Goal: Communication & Community: Answer question/provide support

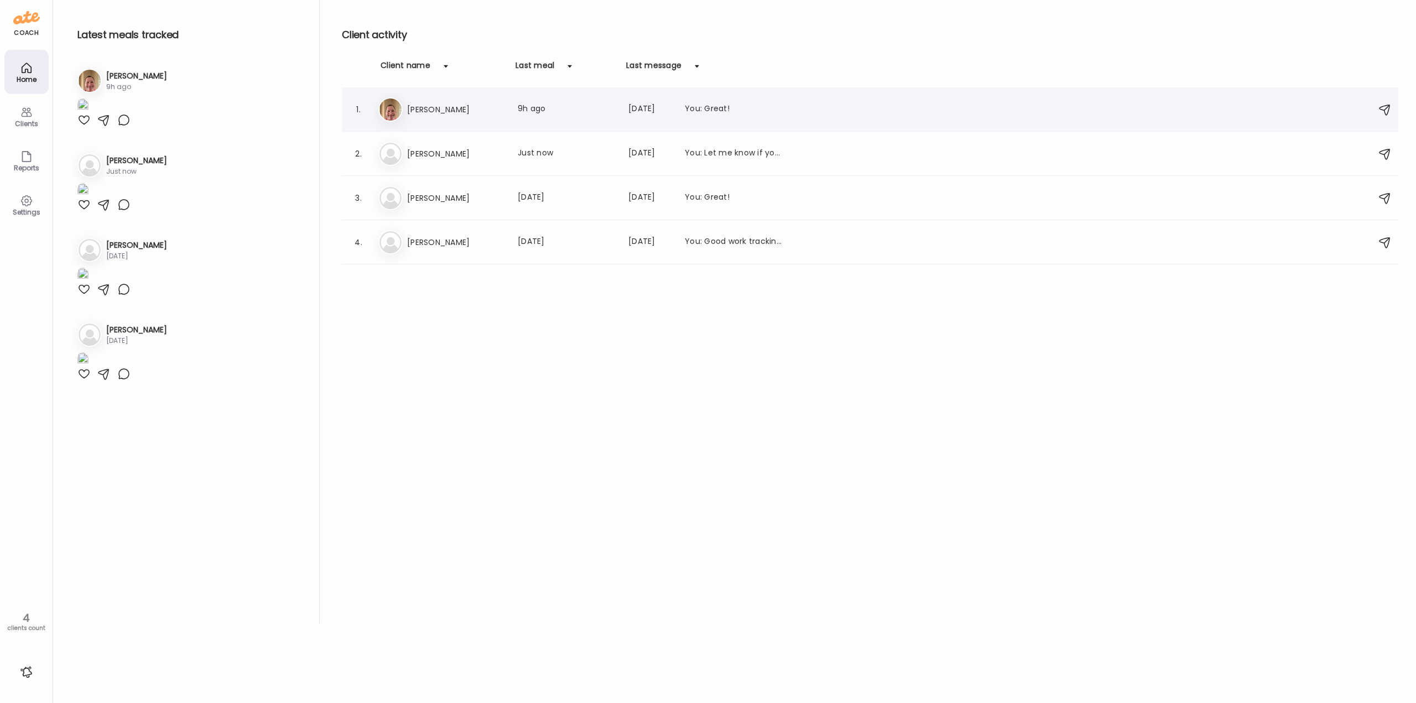
click at [449, 117] on div "Er [PERSON_NAME] Last meal: 9h ago Last message: [DATE] You: Great!" at bounding box center [871, 109] width 987 height 24
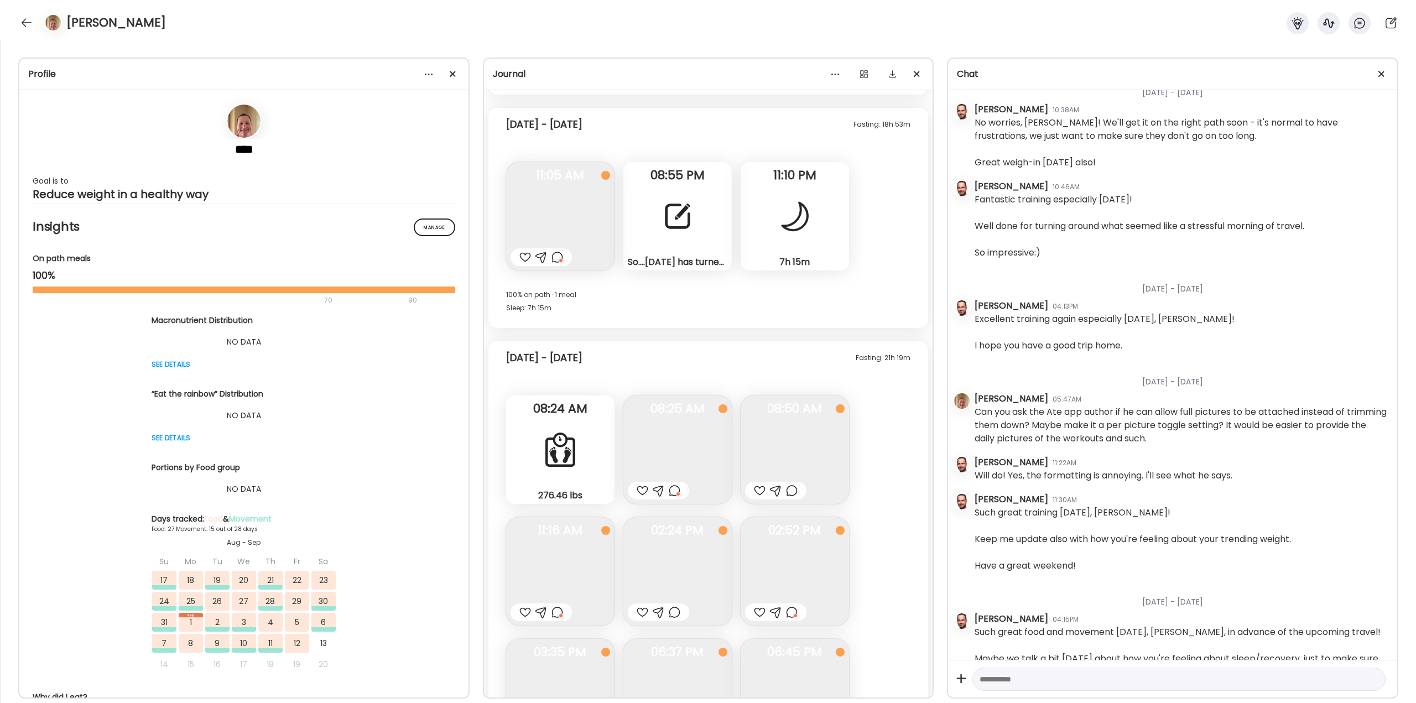
scroll to position [23444, 0]
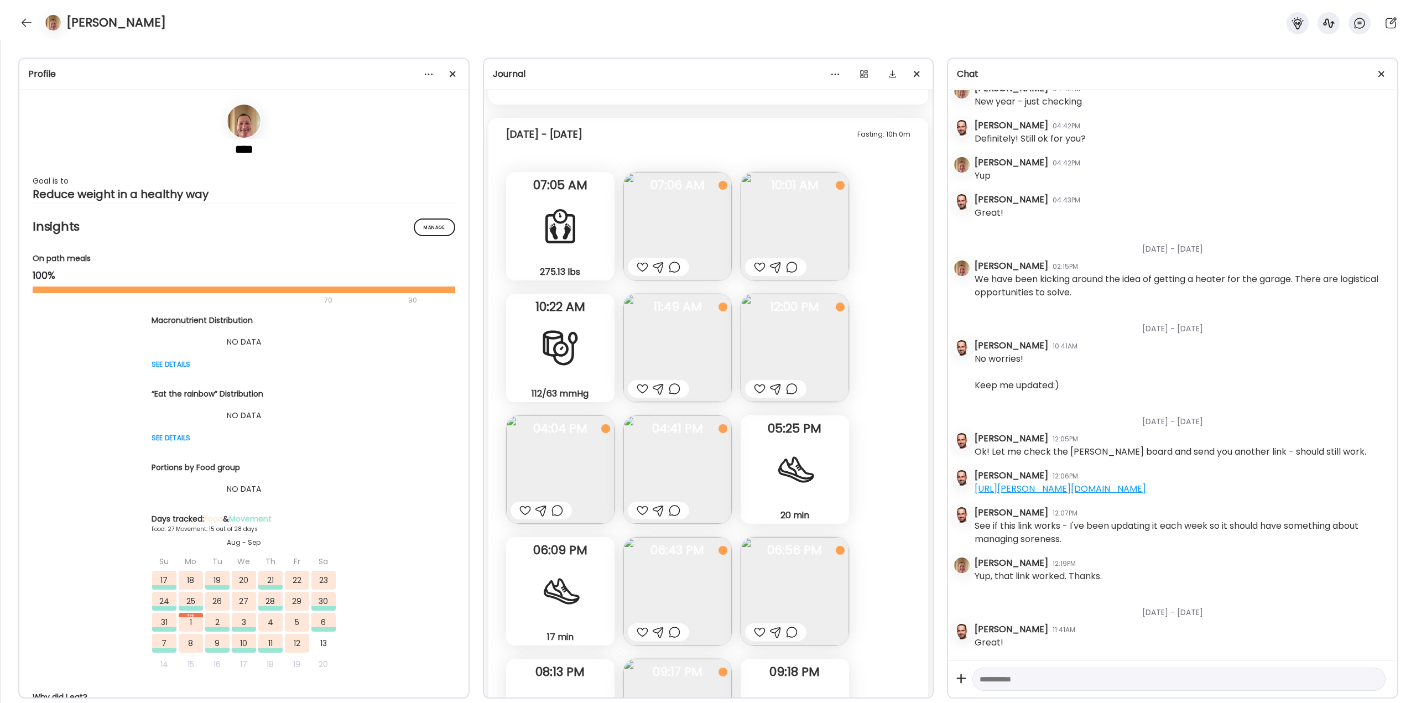
click at [672, 381] on div at bounding box center [658, 389] width 61 height 18
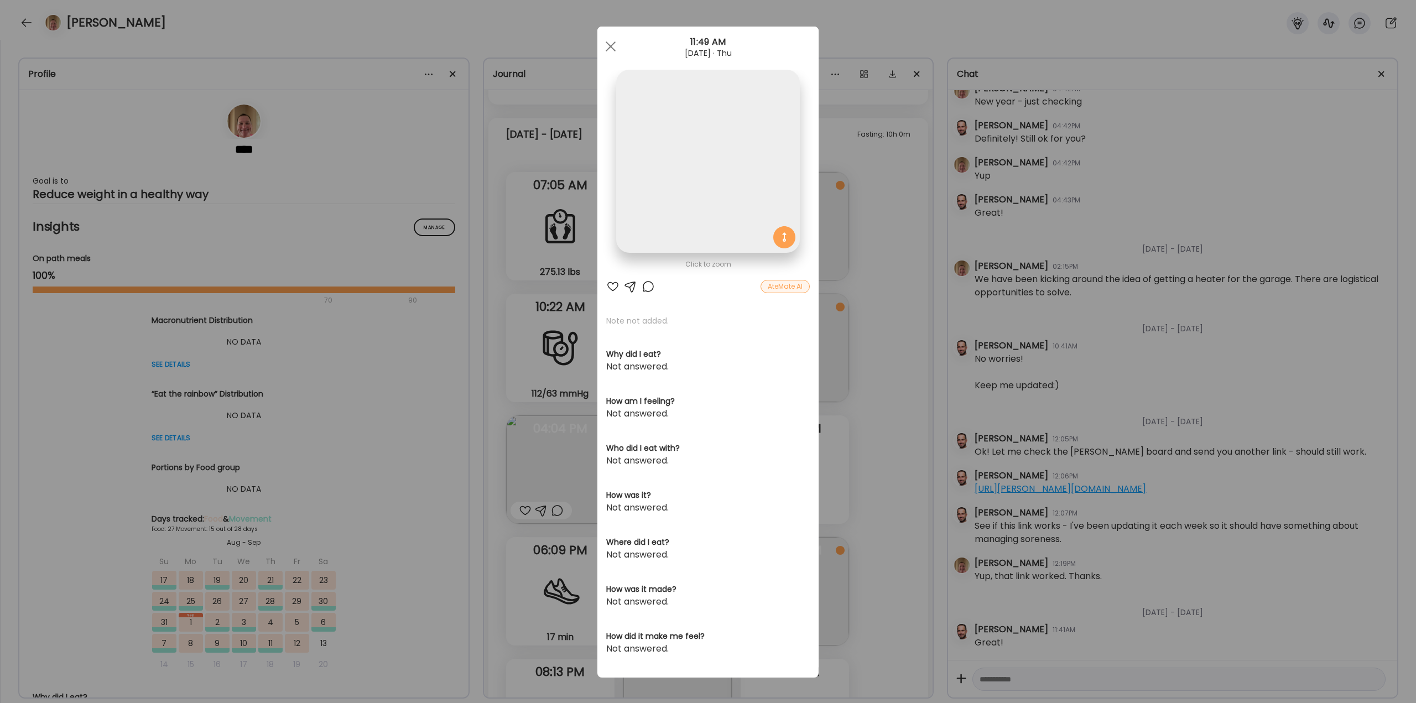
scroll to position [23333, 0]
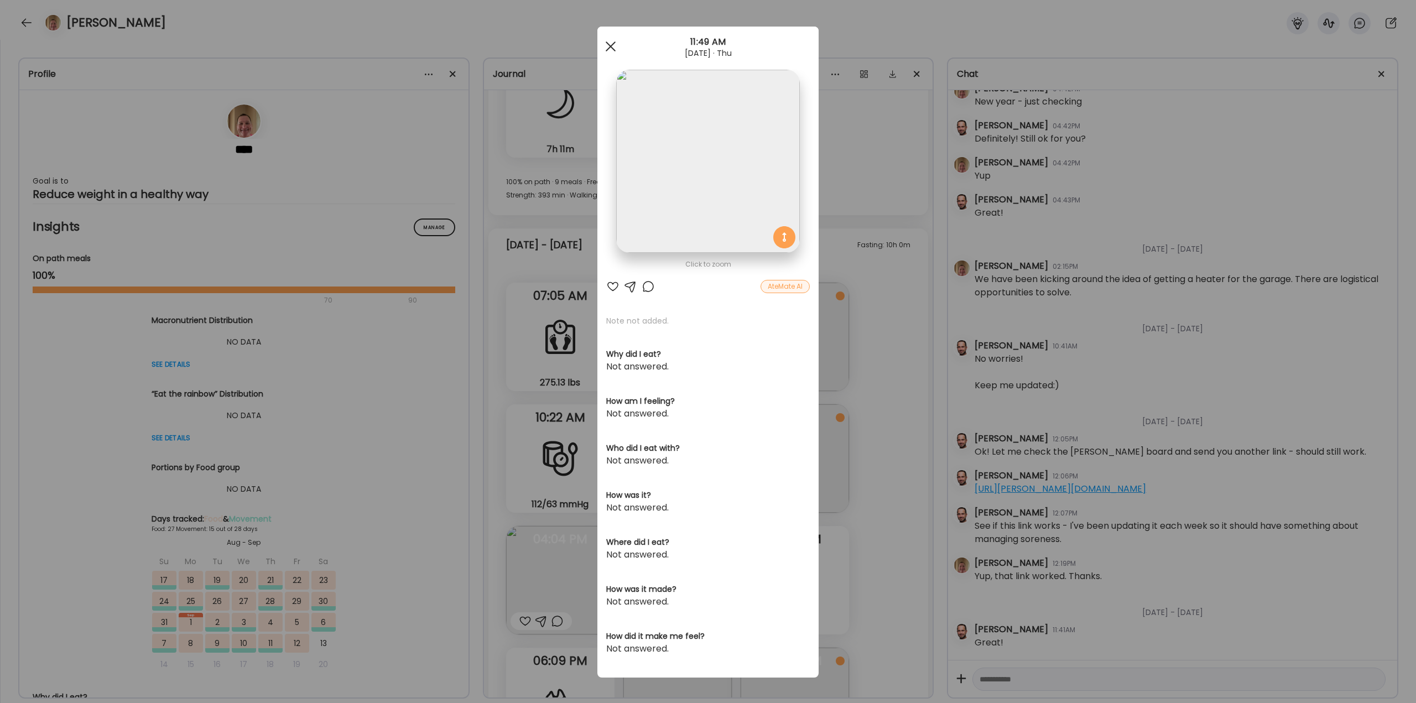
click at [606, 42] on div at bounding box center [611, 46] width 22 height 22
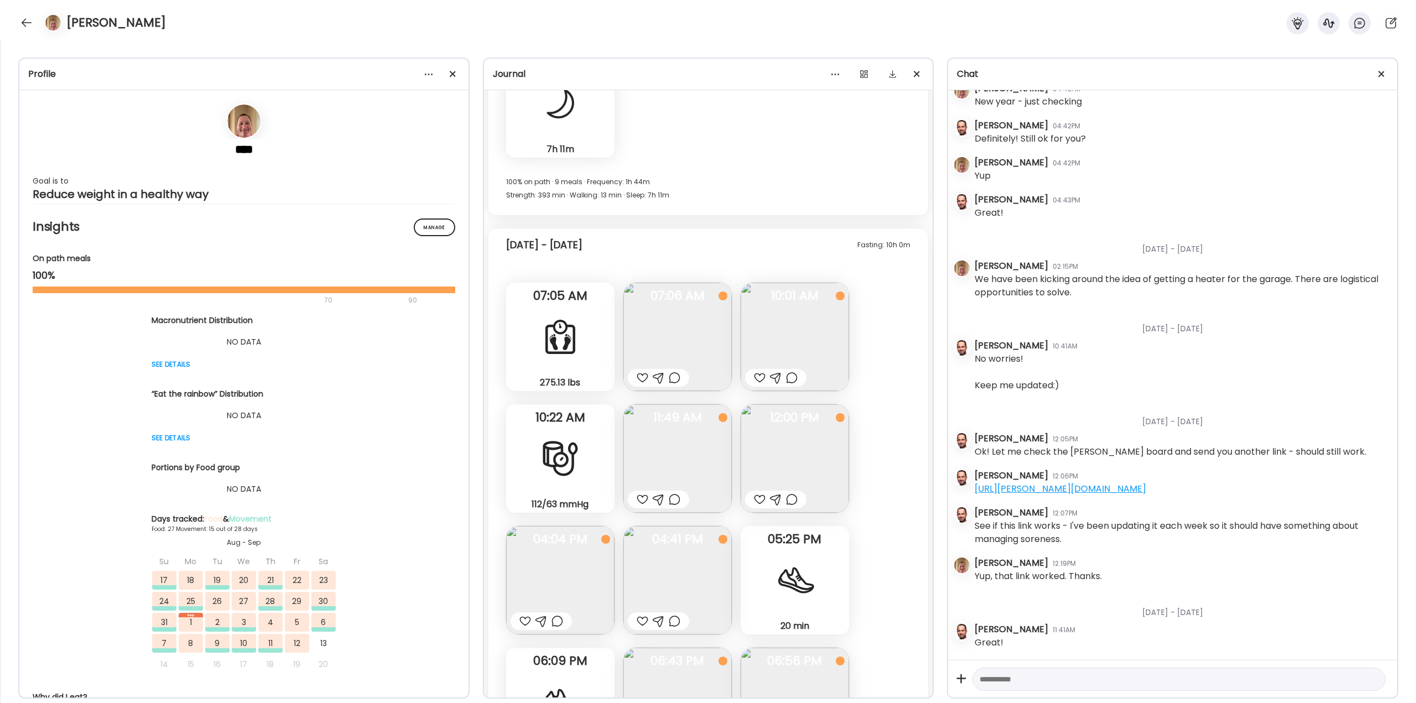
click at [679, 378] on div at bounding box center [675, 377] width 12 height 13
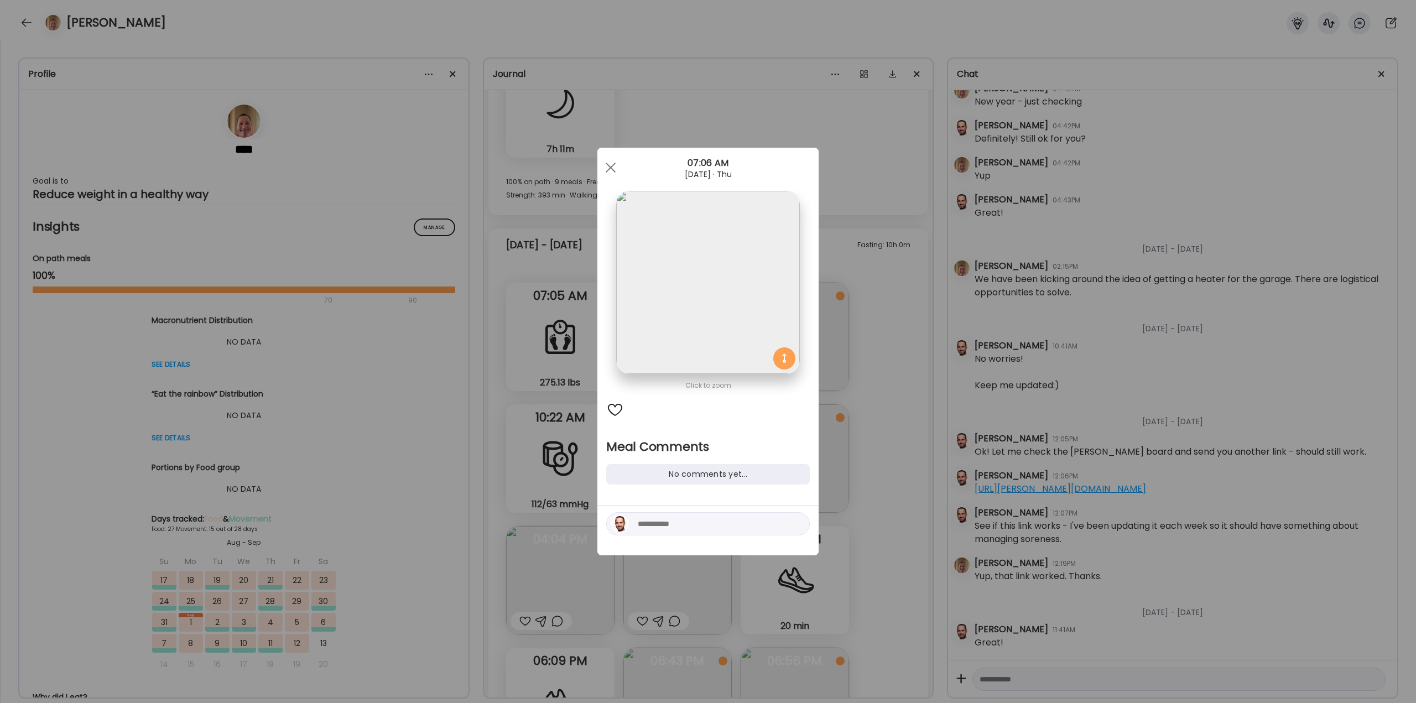
click at [683, 528] on textarea at bounding box center [712, 523] width 149 height 13
type textarea "**********"
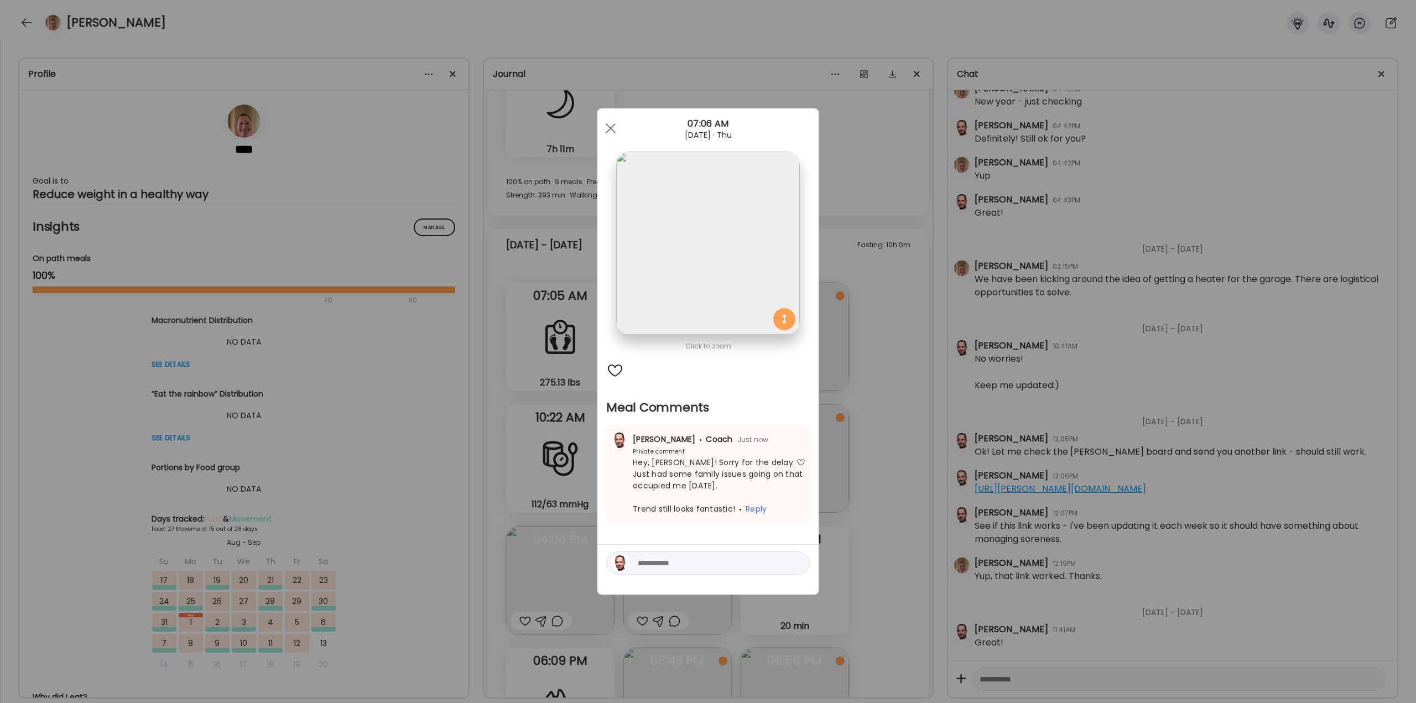
click at [879, 396] on div "Ate Coach Dashboard Wahoo! It’s official Take a moment to set up your Coach Pro…" at bounding box center [708, 351] width 1416 height 703
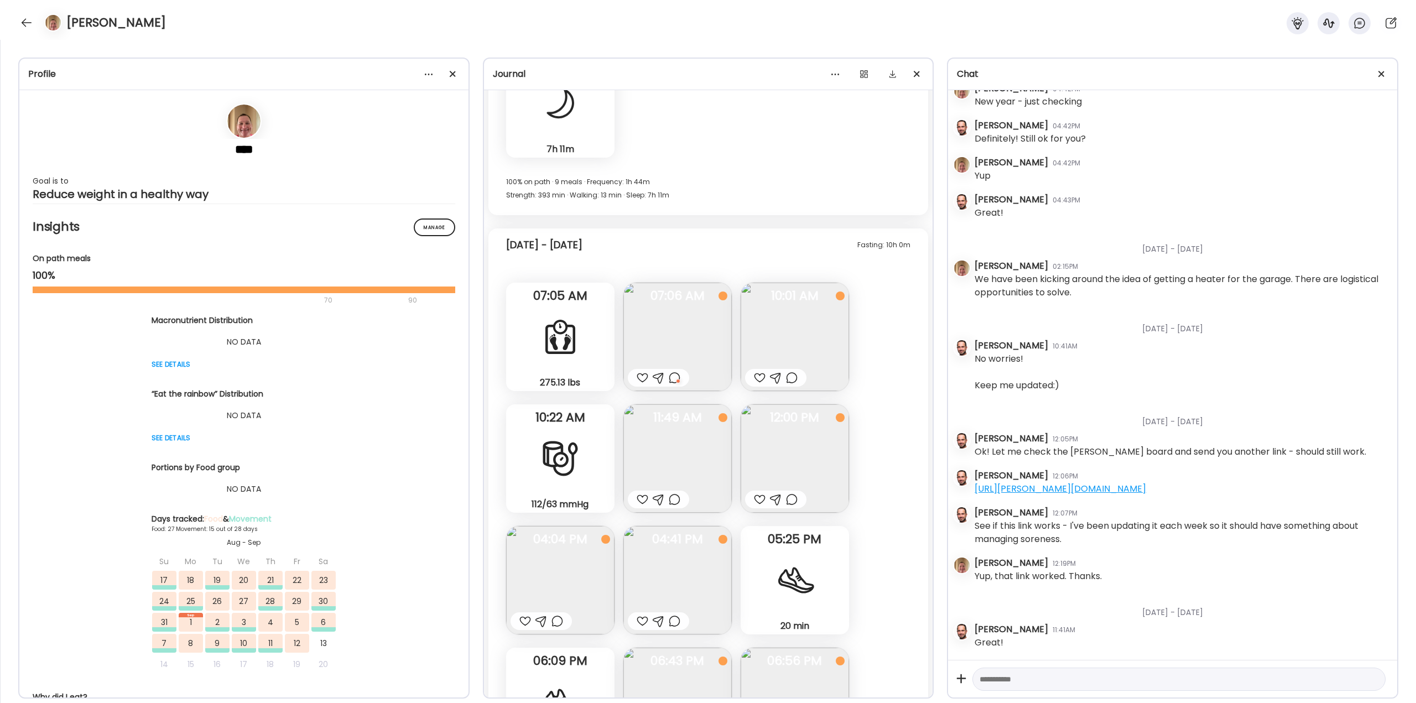
click at [789, 380] on div at bounding box center [792, 377] width 12 height 13
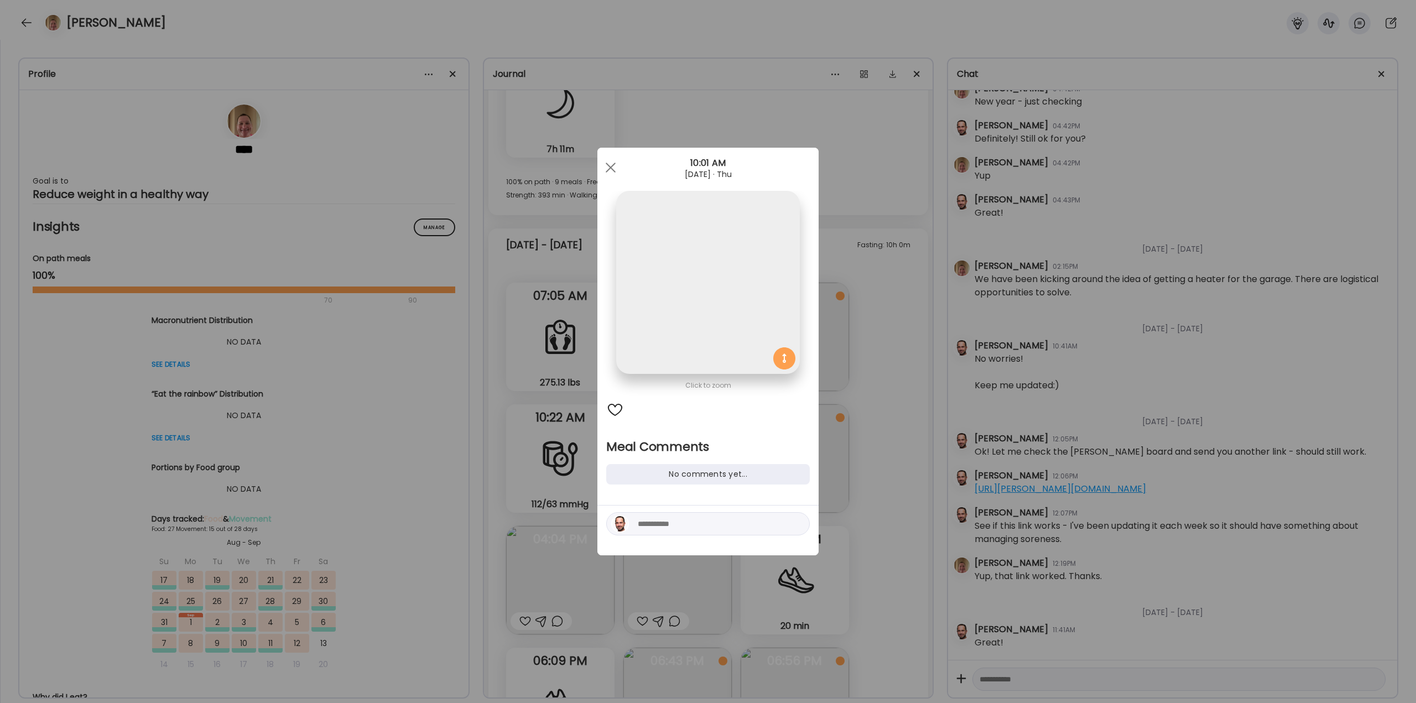
click at [685, 517] on div at bounding box center [708, 523] width 204 height 23
click at [682, 525] on textarea at bounding box center [712, 523] width 149 height 13
type textarea "**********"
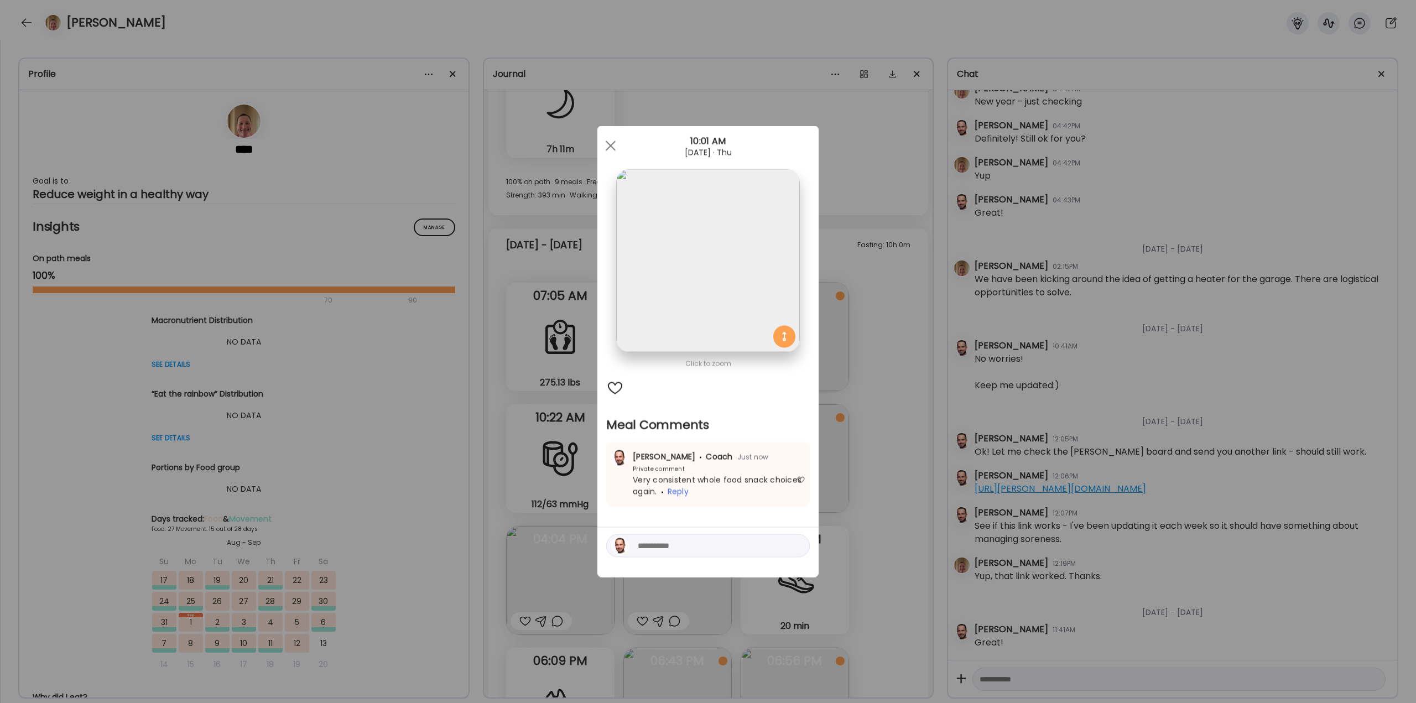
click at [925, 439] on div "Ate Coach Dashboard Wahoo! It’s official Take a moment to set up your Coach Pro…" at bounding box center [708, 351] width 1416 height 703
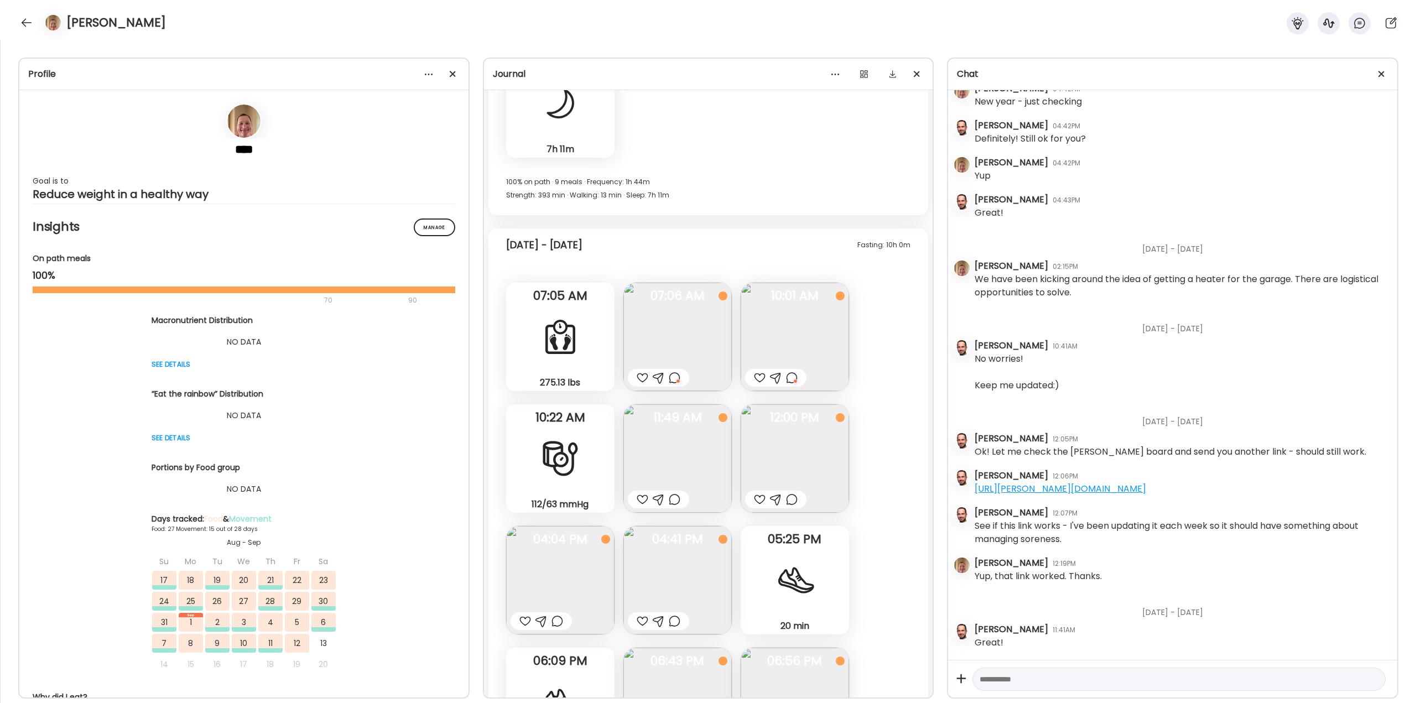
click at [640, 496] on div at bounding box center [643, 499] width 12 height 13
click at [757, 496] on div at bounding box center [760, 499] width 12 height 13
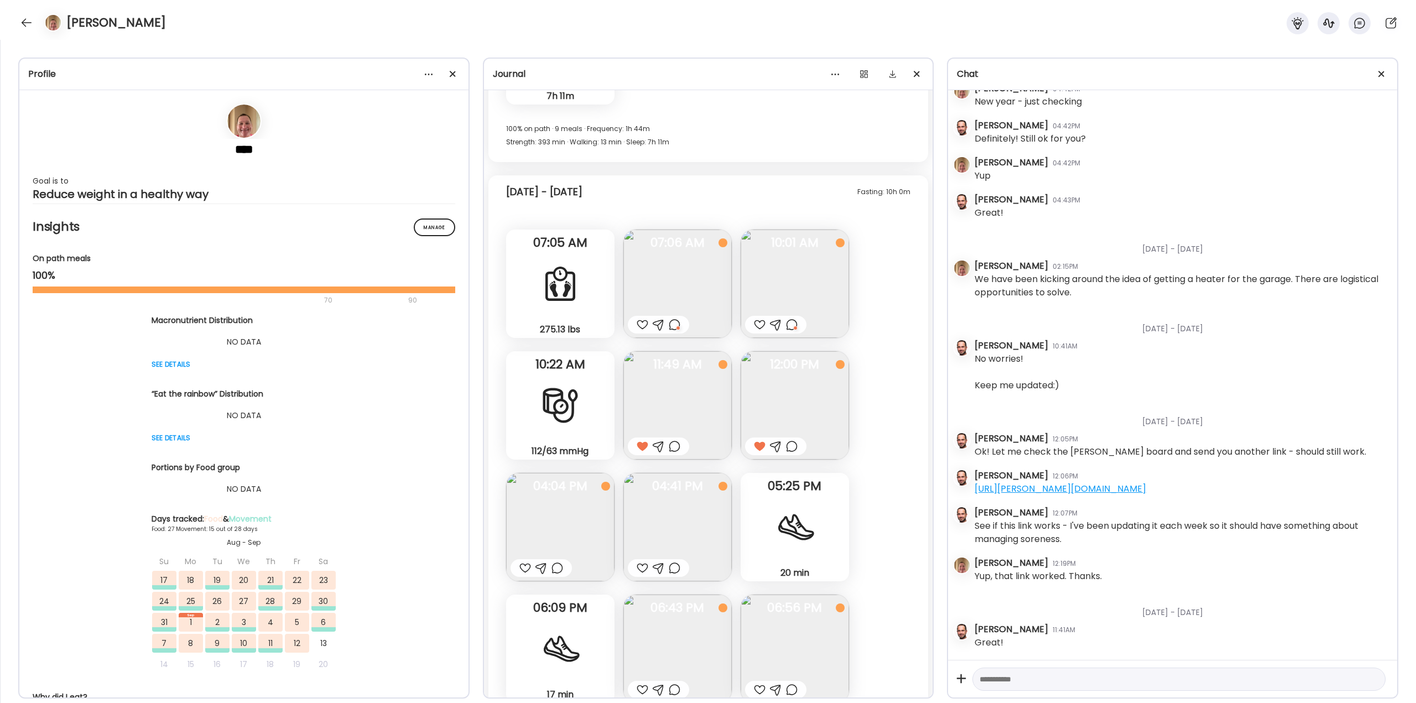
scroll to position [23389, 0]
click at [571, 531] on img at bounding box center [560, 525] width 108 height 108
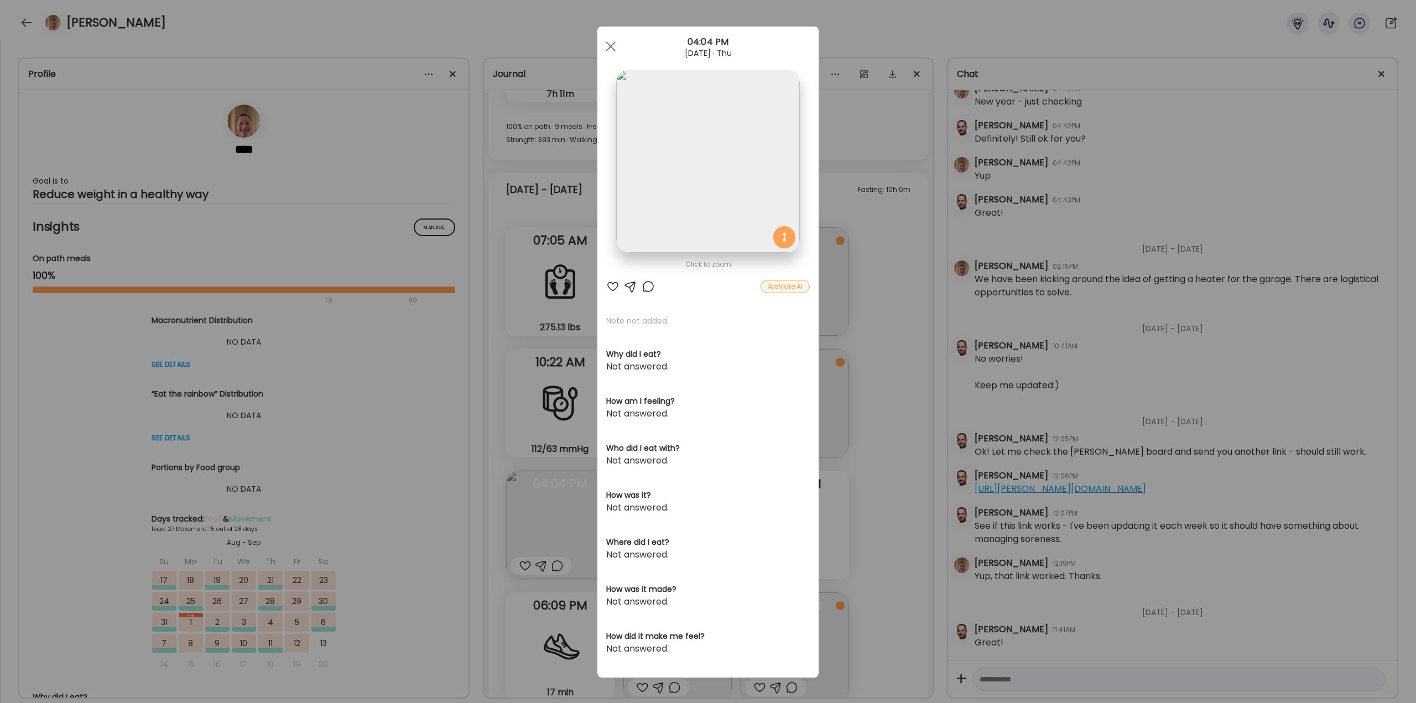
click at [643, 287] on div at bounding box center [648, 286] width 13 height 13
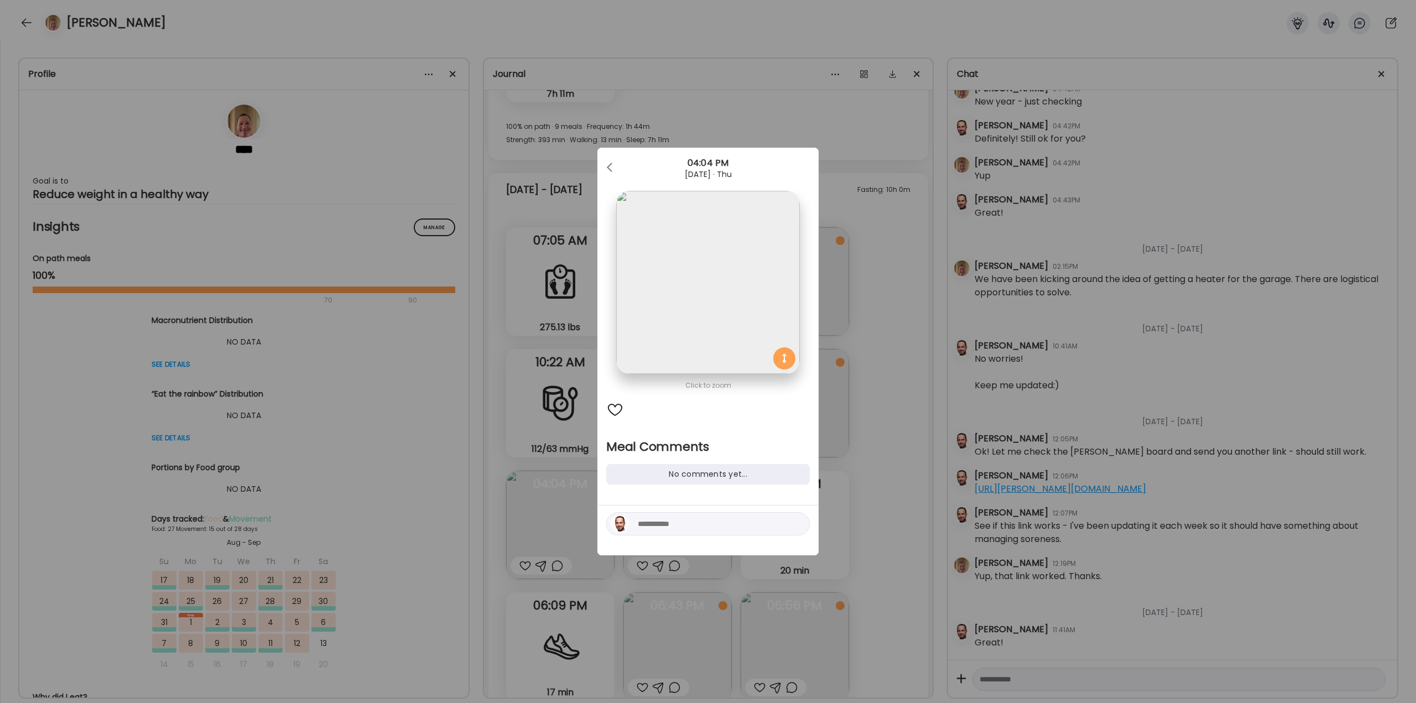
click at [684, 523] on textarea at bounding box center [712, 523] width 149 height 13
type textarea "*"
type textarea "**********"
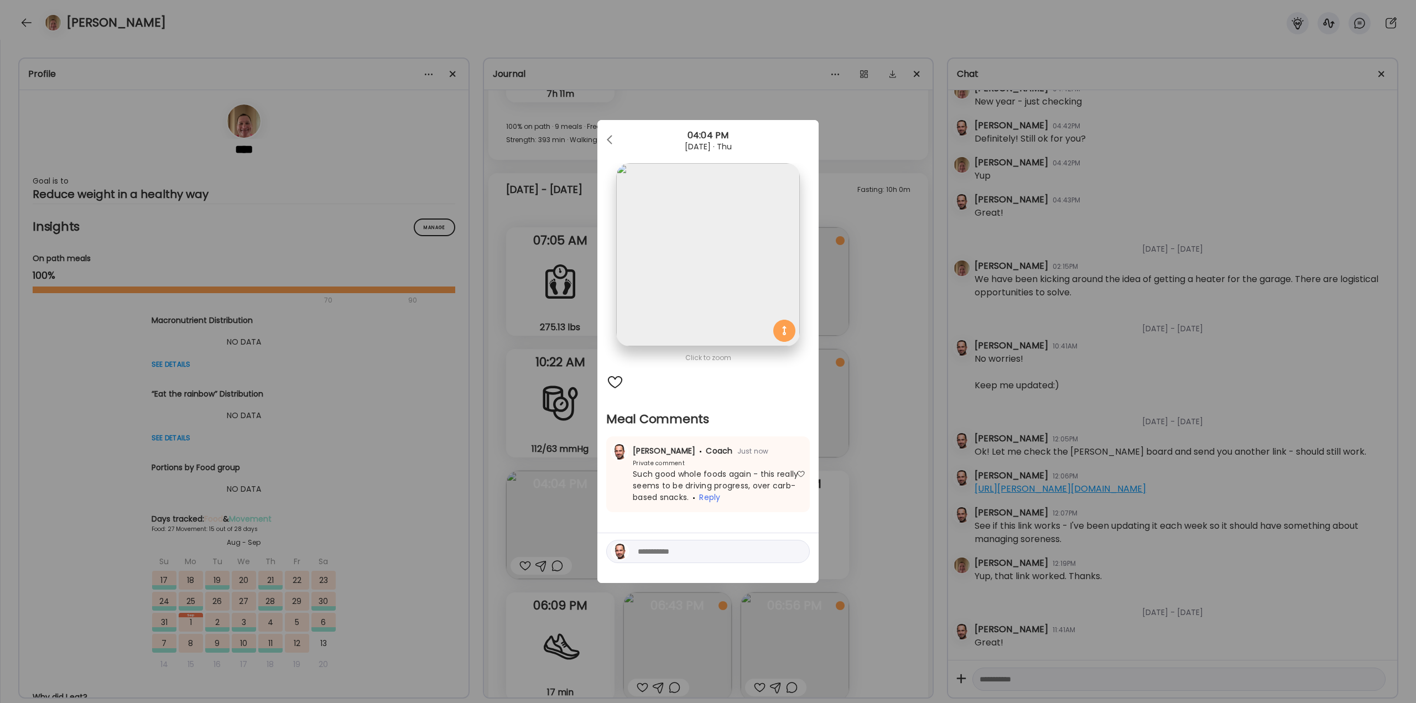
click at [834, 434] on div "Ate Coach Dashboard Wahoo! It’s official Take a moment to set up your Coach Pro…" at bounding box center [708, 351] width 1416 height 703
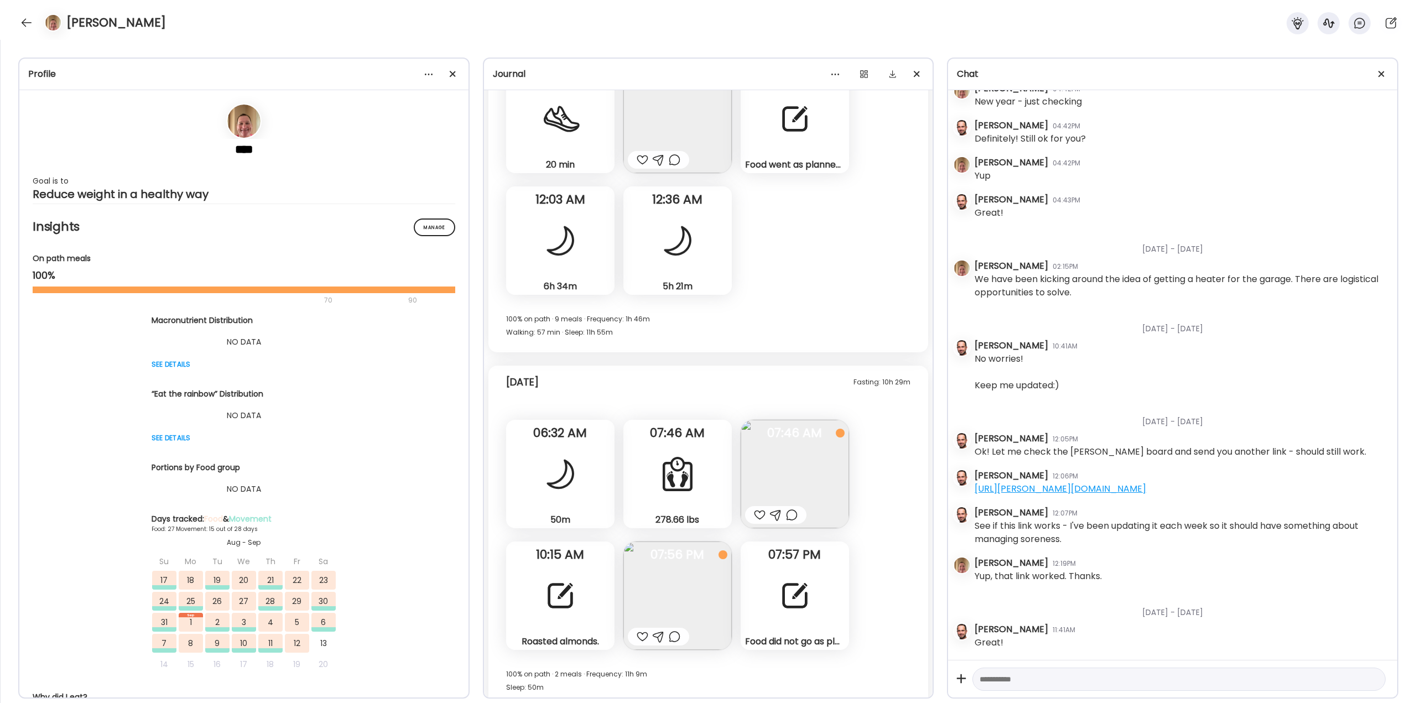
scroll to position [24053, 0]
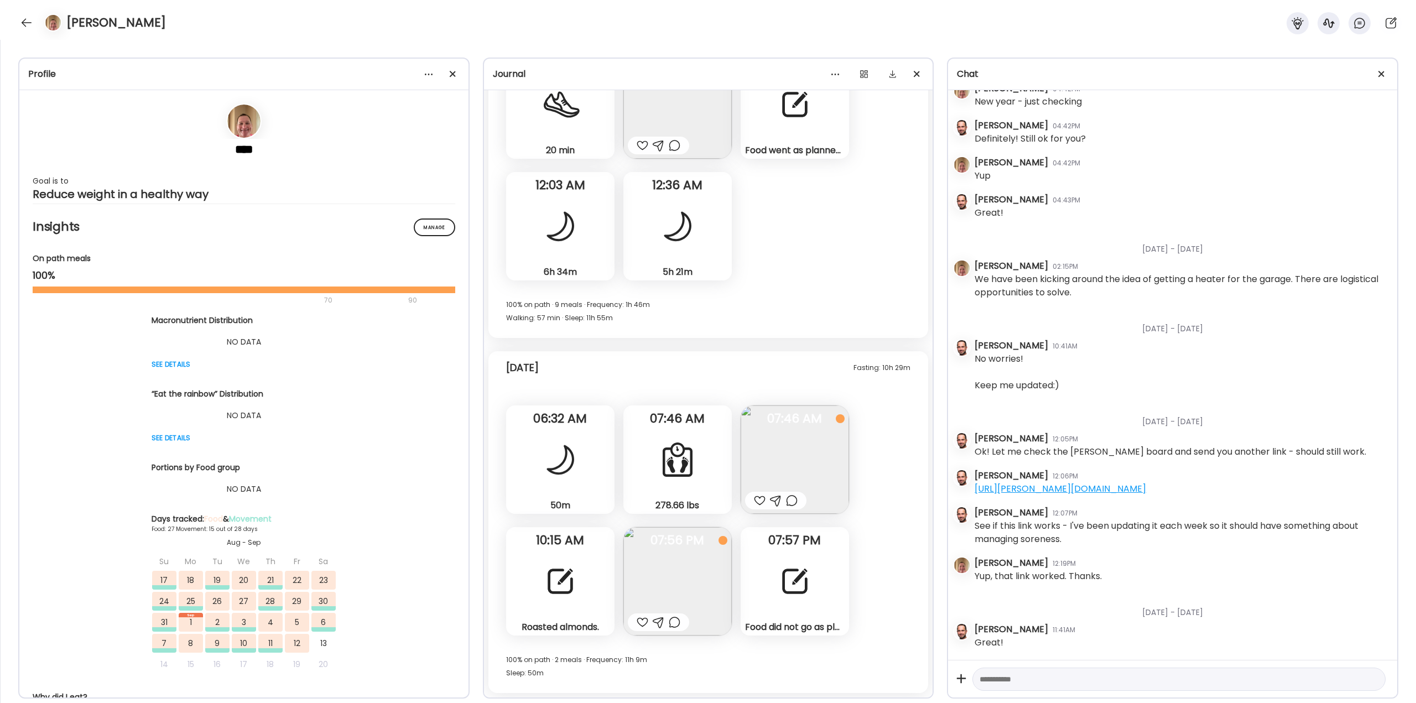
click at [775, 444] on img at bounding box center [795, 460] width 108 height 108
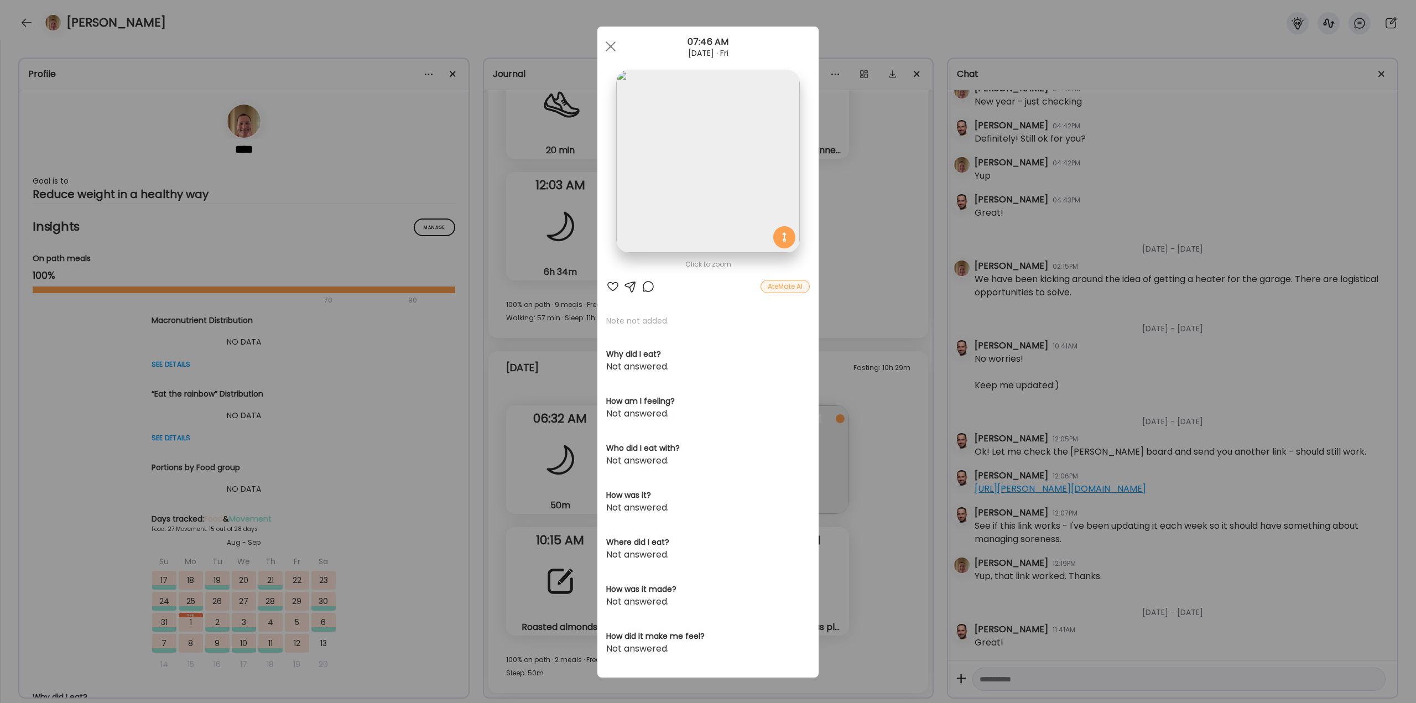
click at [835, 382] on div "Ate Coach Dashboard Wahoo! It’s official Take a moment to set up your Coach Pro…" at bounding box center [708, 351] width 1416 height 703
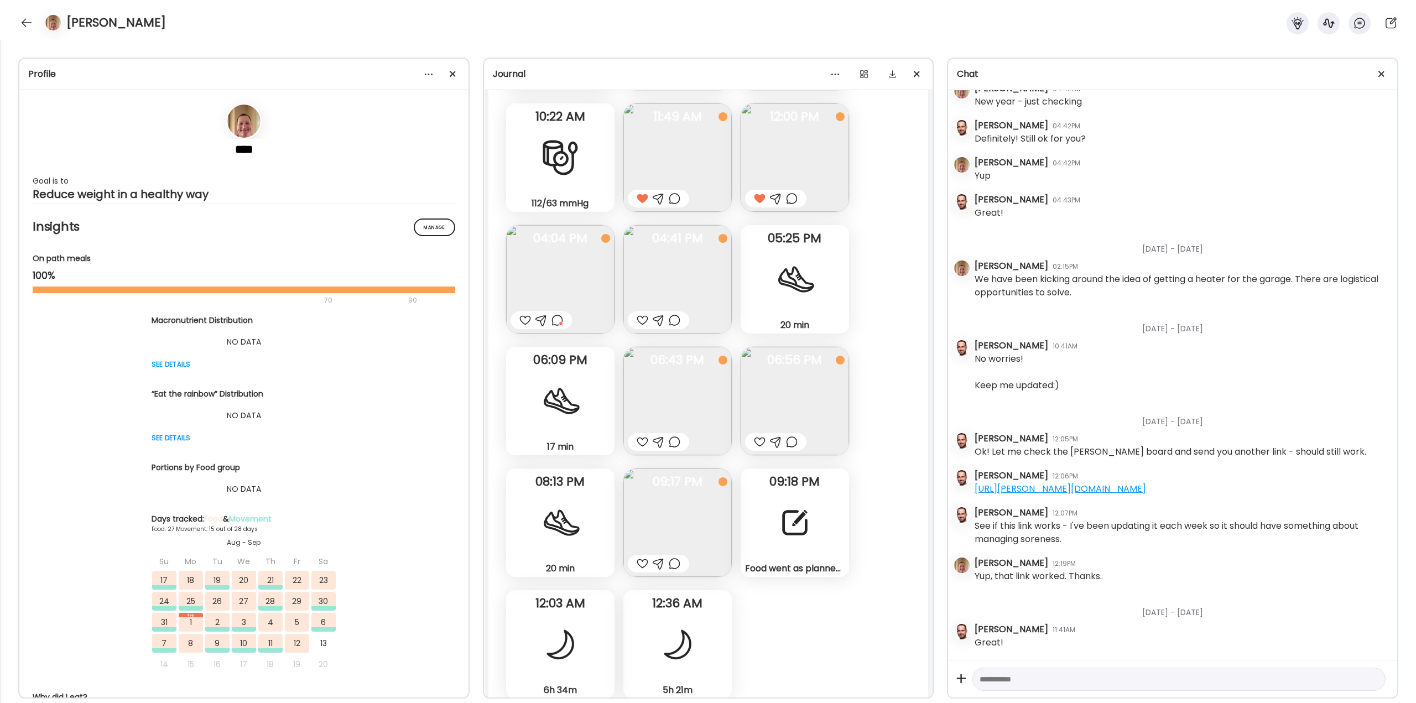
scroll to position [23555, 0]
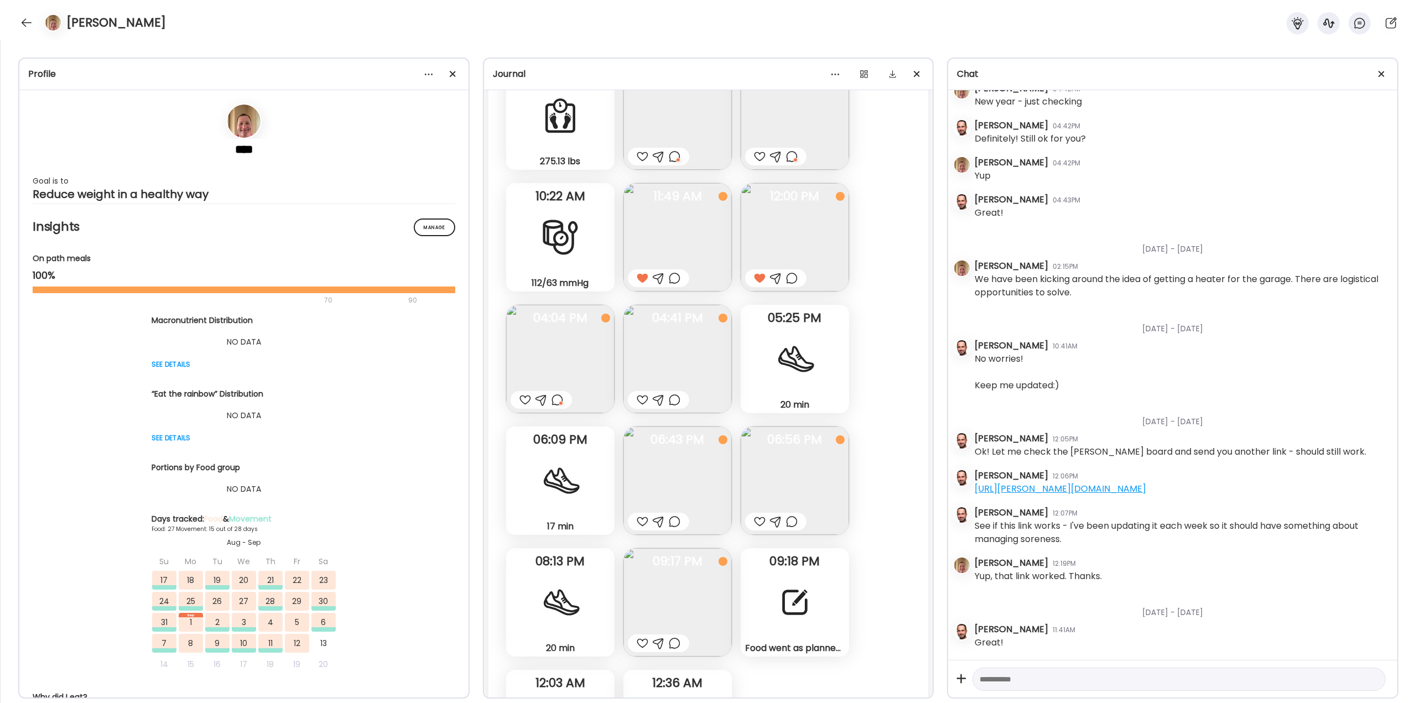
click at [646, 402] on div at bounding box center [643, 399] width 12 height 13
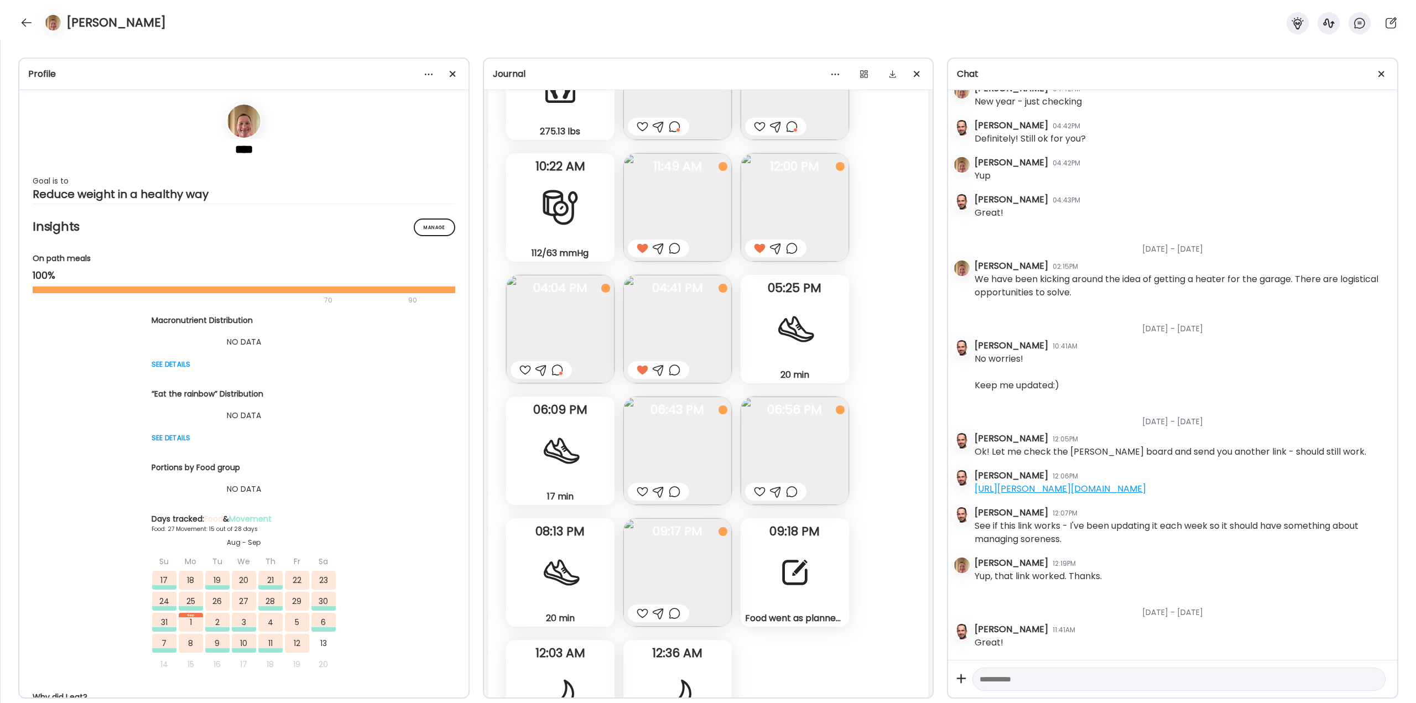
scroll to position [23665, 0]
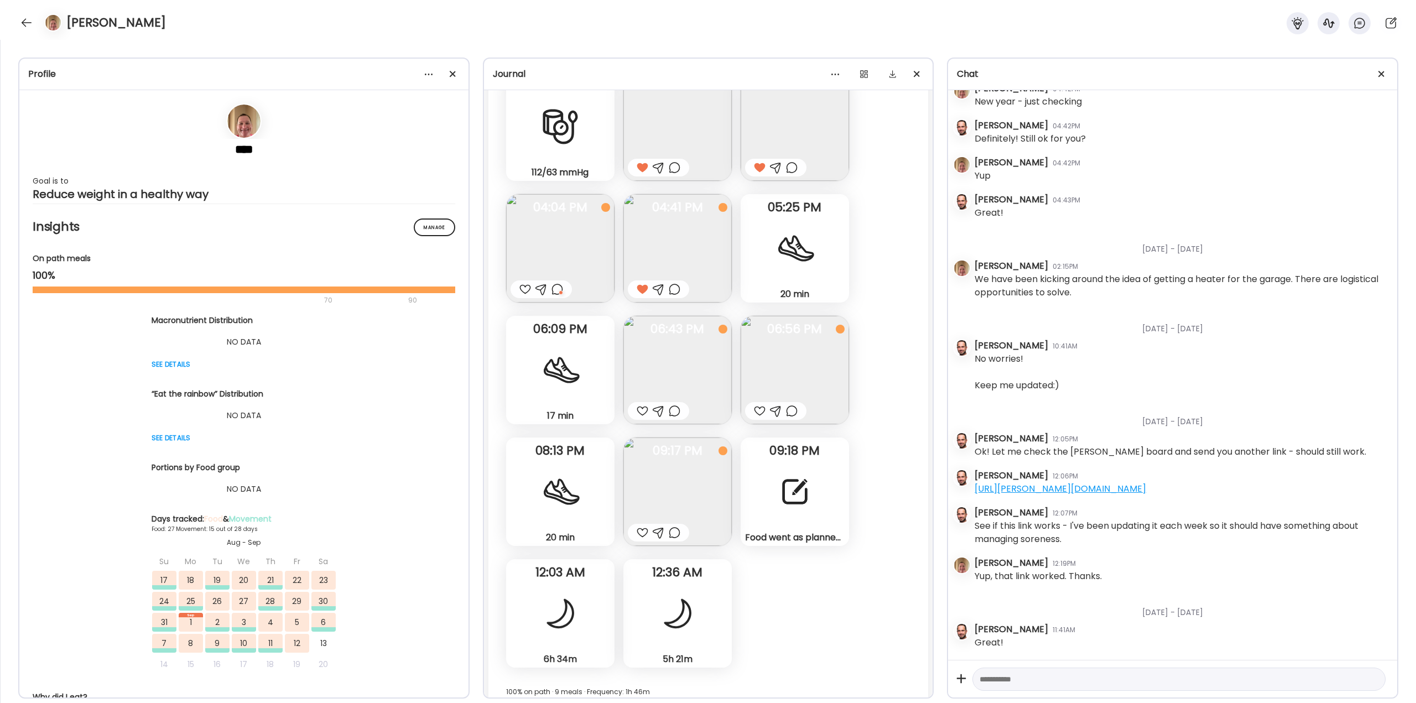
click at [787, 477] on div at bounding box center [795, 492] width 40 height 40
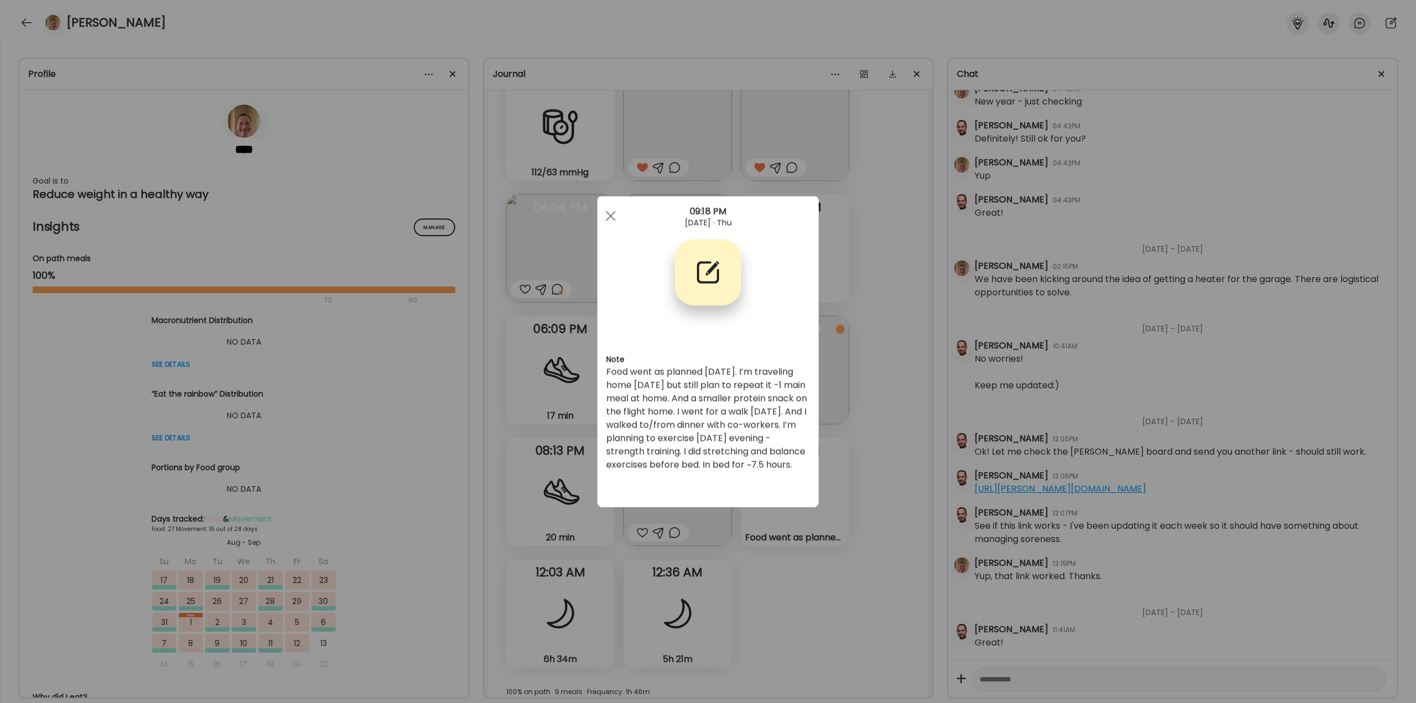
click at [855, 468] on div "Ate Coach Dashboard Wahoo! It’s official Take a moment to set up your Coach Pro…" at bounding box center [708, 351] width 1416 height 703
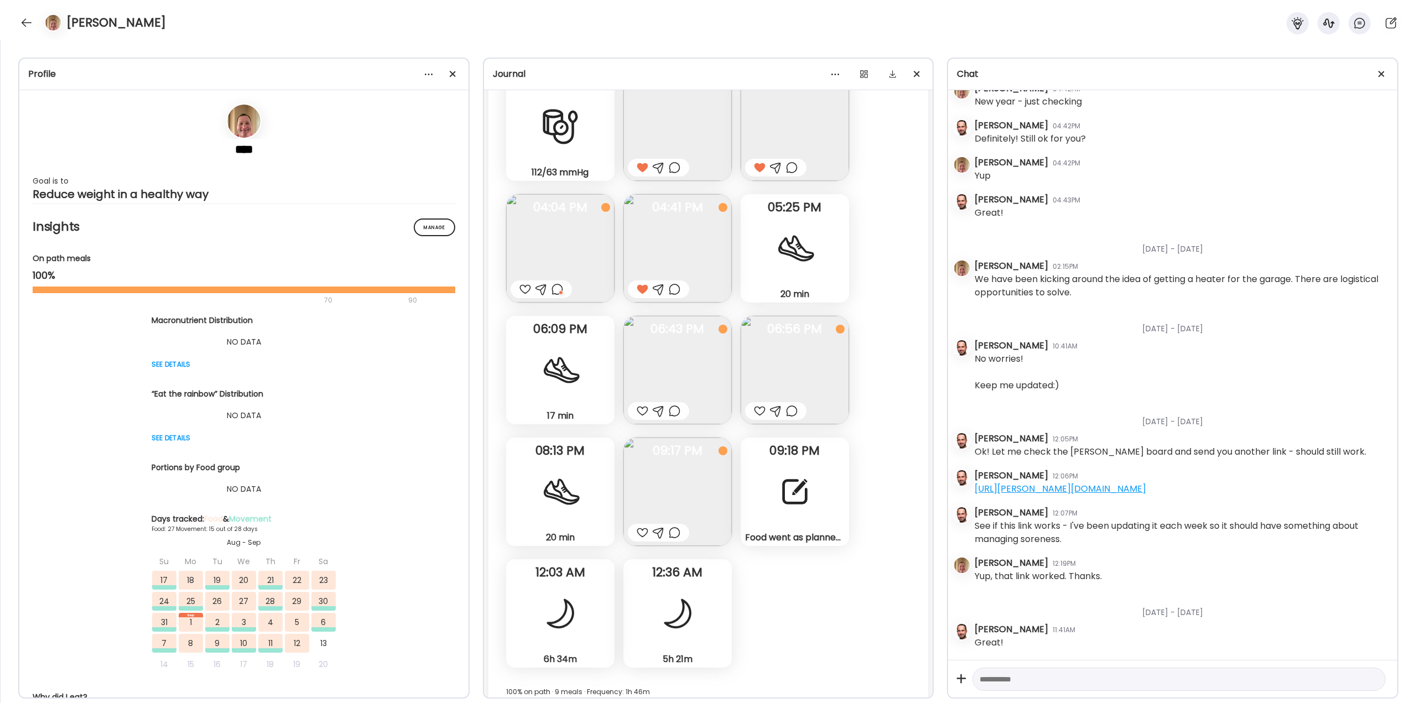
click at [822, 479] on div "Food went as planned [DATE]. I’m traveling home [DATE] but still plan to repeat…" at bounding box center [795, 492] width 108 height 108
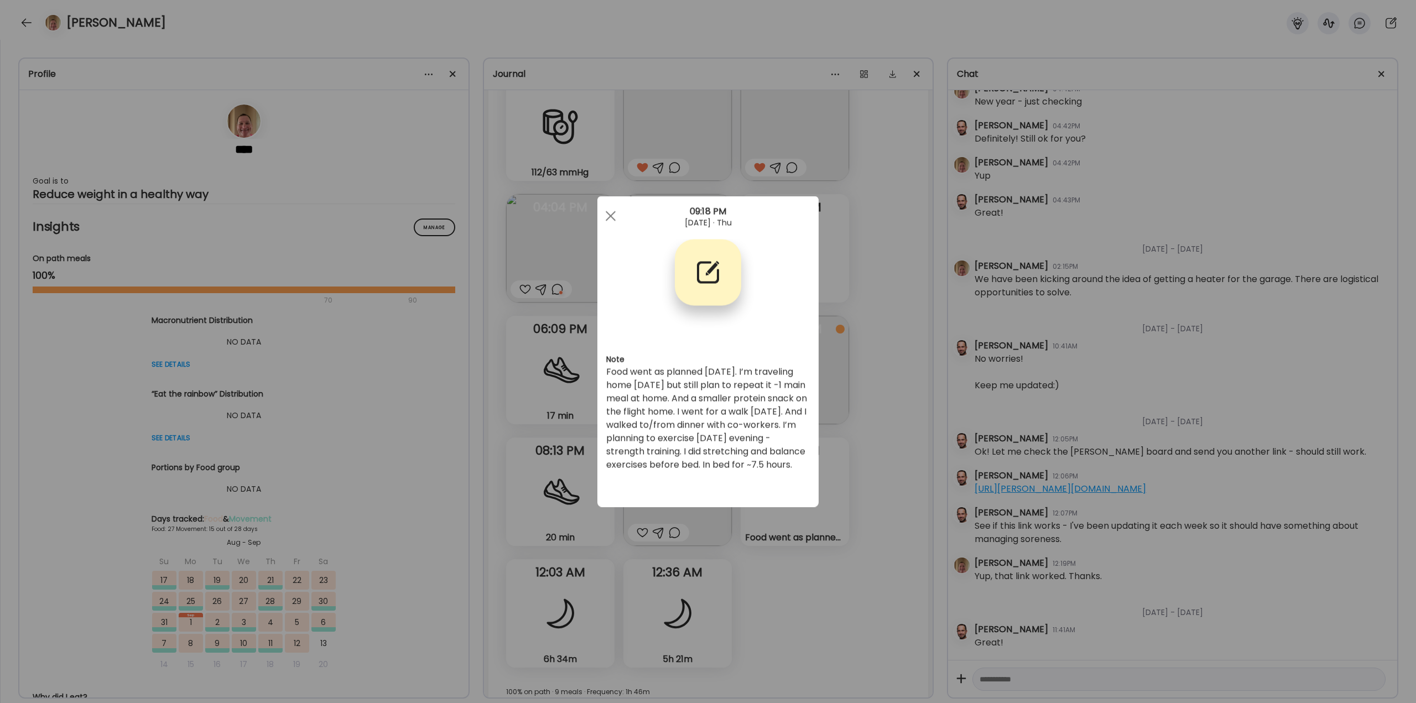
click at [834, 437] on div "Ate Coach Dashboard Wahoo! It’s official Take a moment to set up your Coach Pro…" at bounding box center [708, 351] width 1416 height 703
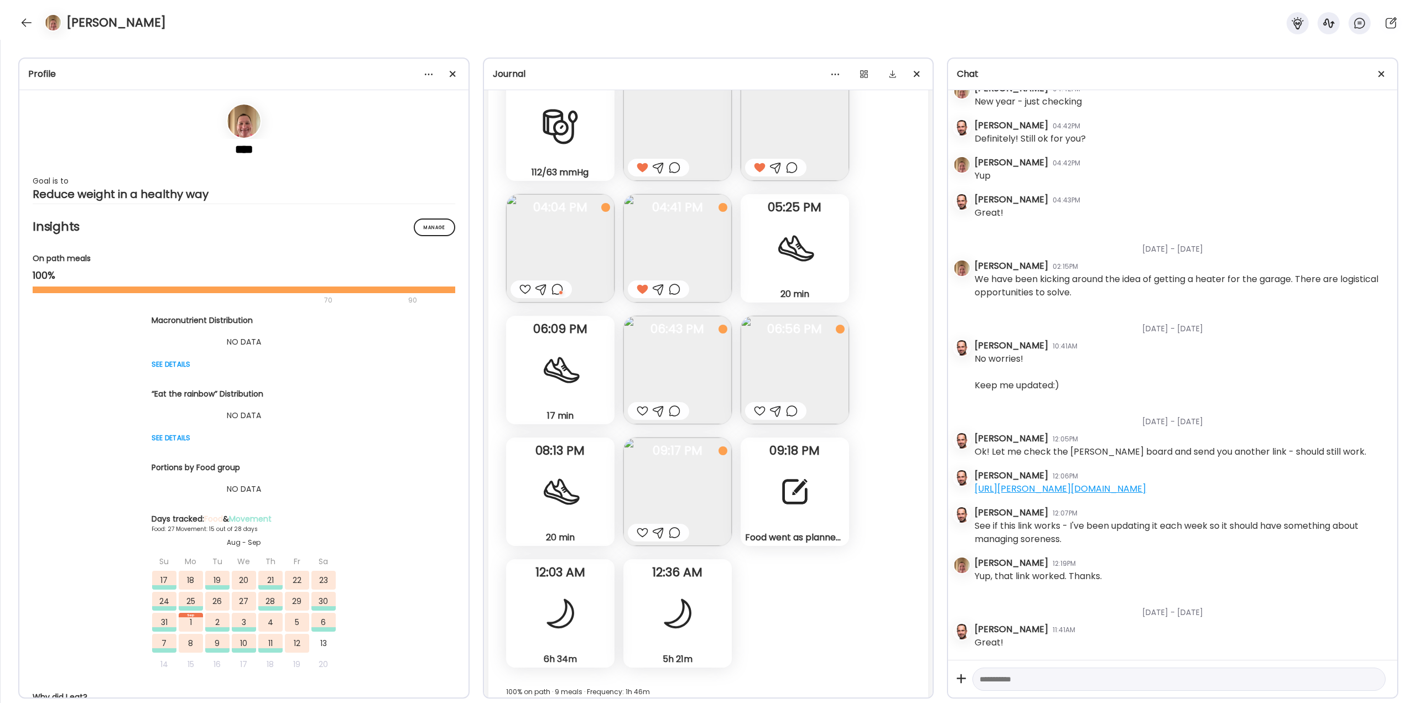
click at [675, 412] on div at bounding box center [675, 410] width 12 height 13
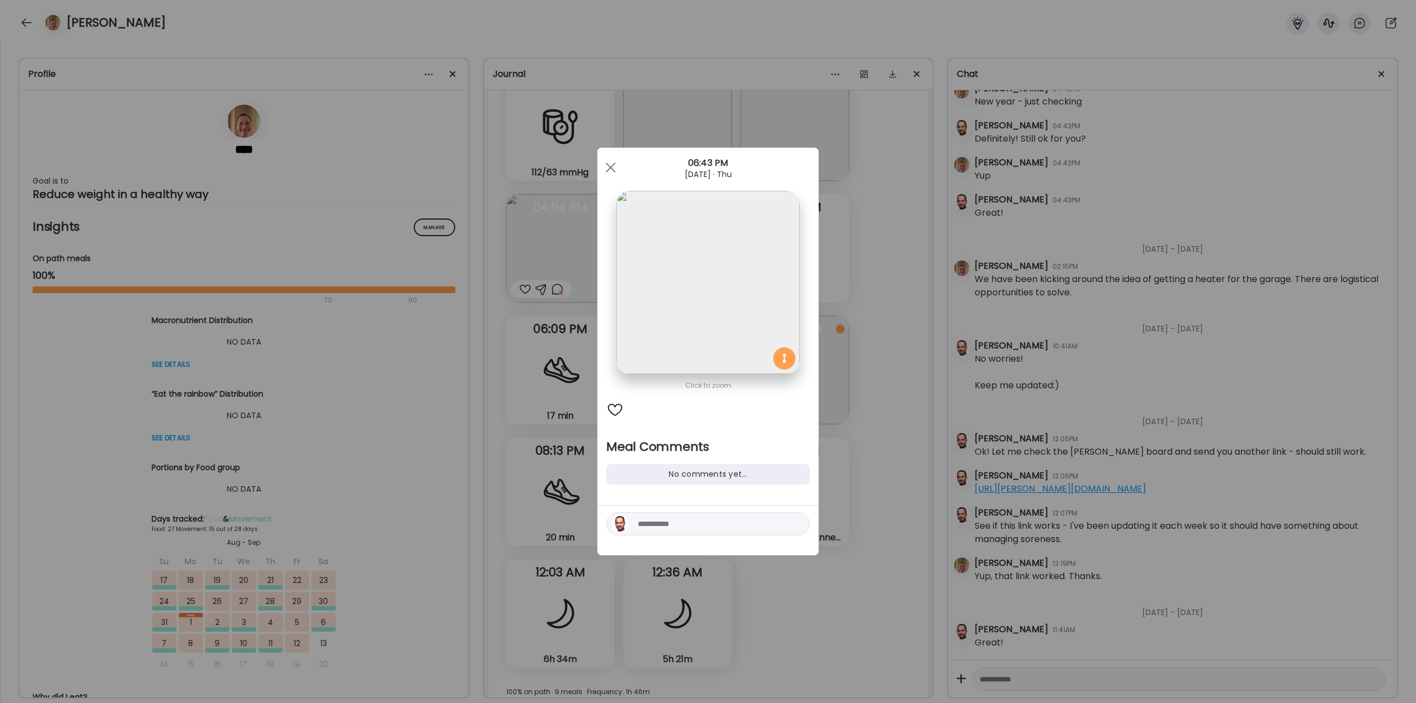
click at [864, 433] on div "Ate Coach Dashboard Wahoo! It’s official Take a moment to set up your Coach Pro…" at bounding box center [708, 351] width 1416 height 703
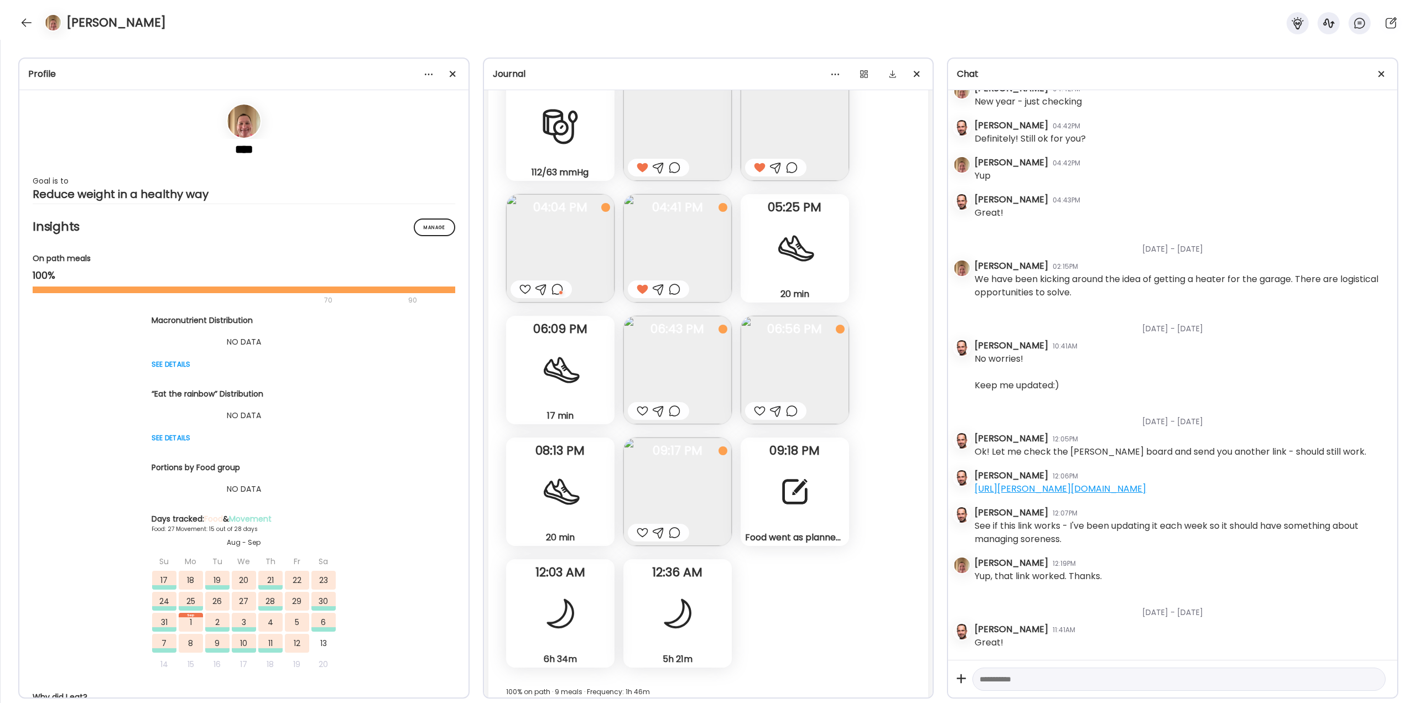
click at [678, 411] on div at bounding box center [675, 410] width 12 height 13
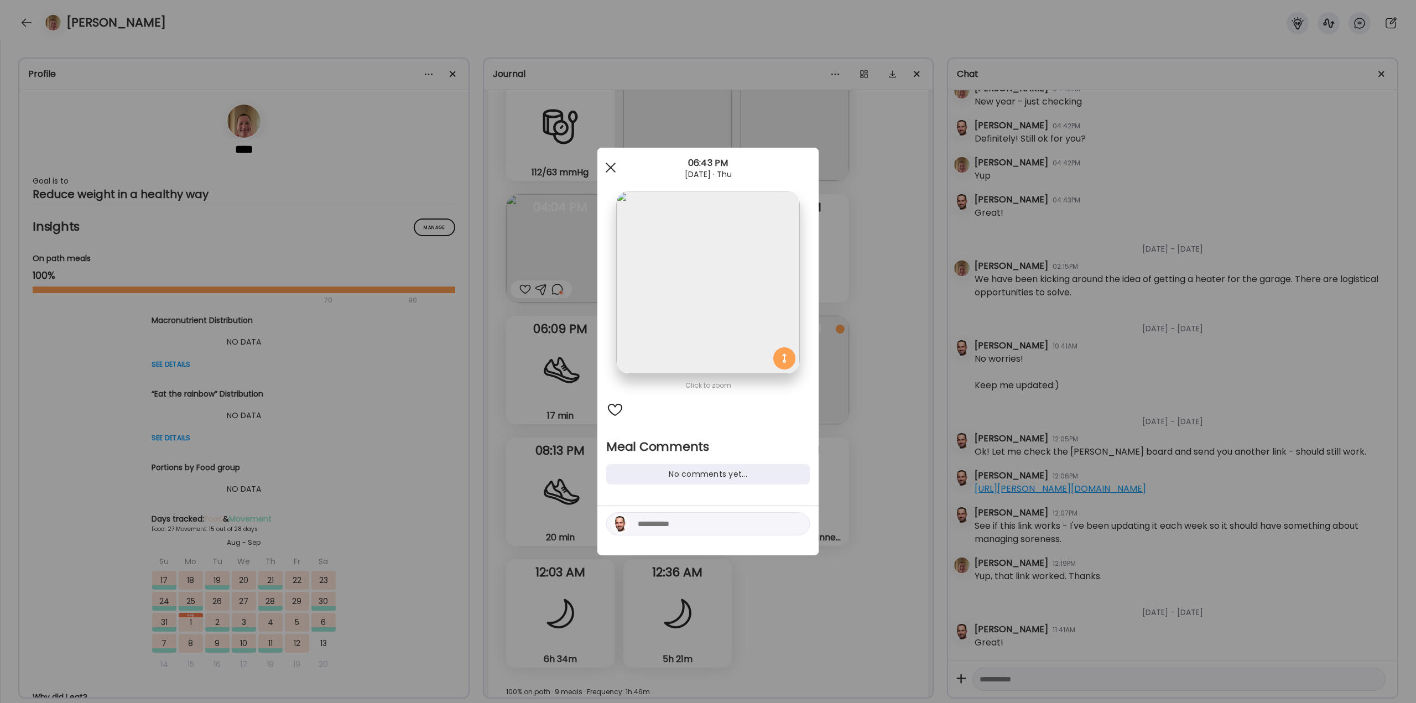
click at [608, 166] on span at bounding box center [611, 168] width 10 height 10
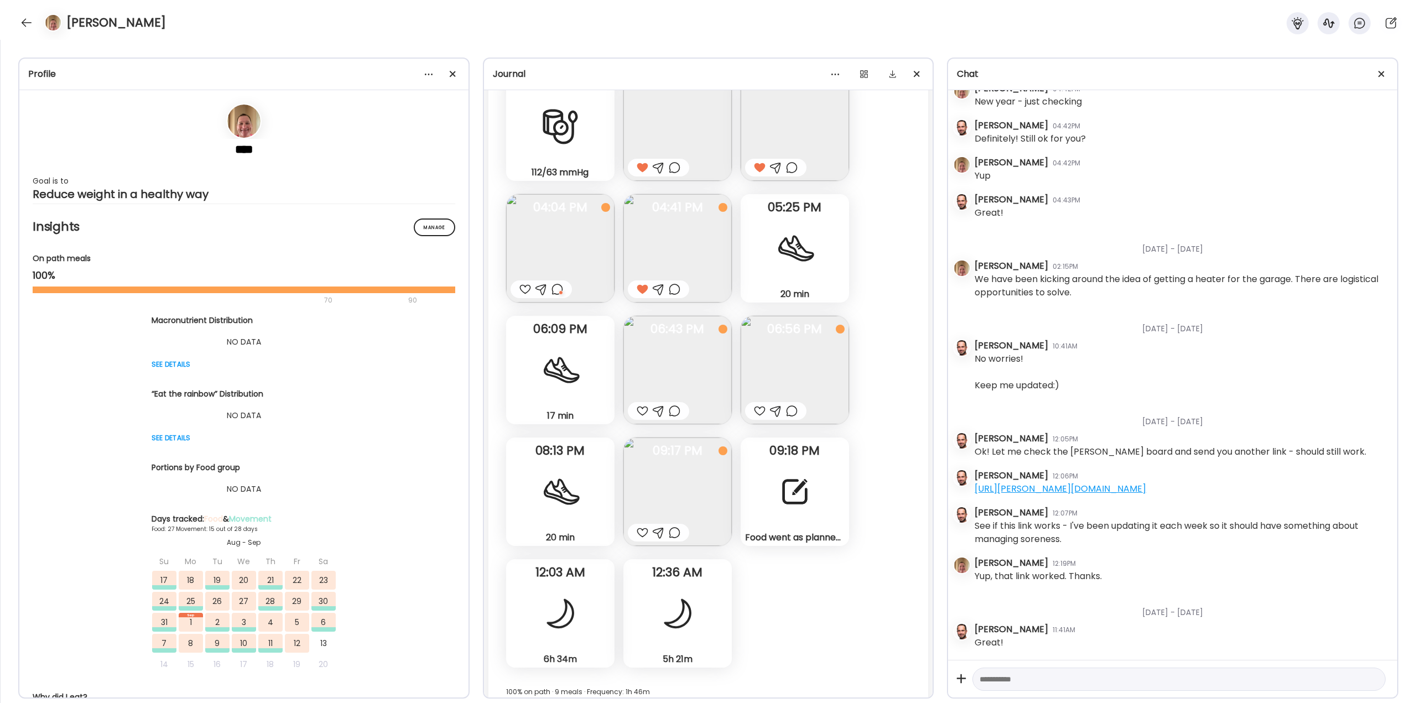
click at [642, 414] on div at bounding box center [643, 410] width 12 height 13
click at [760, 412] on div at bounding box center [760, 410] width 12 height 13
click at [642, 532] on div at bounding box center [643, 532] width 12 height 13
click at [669, 531] on div at bounding box center [675, 532] width 12 height 13
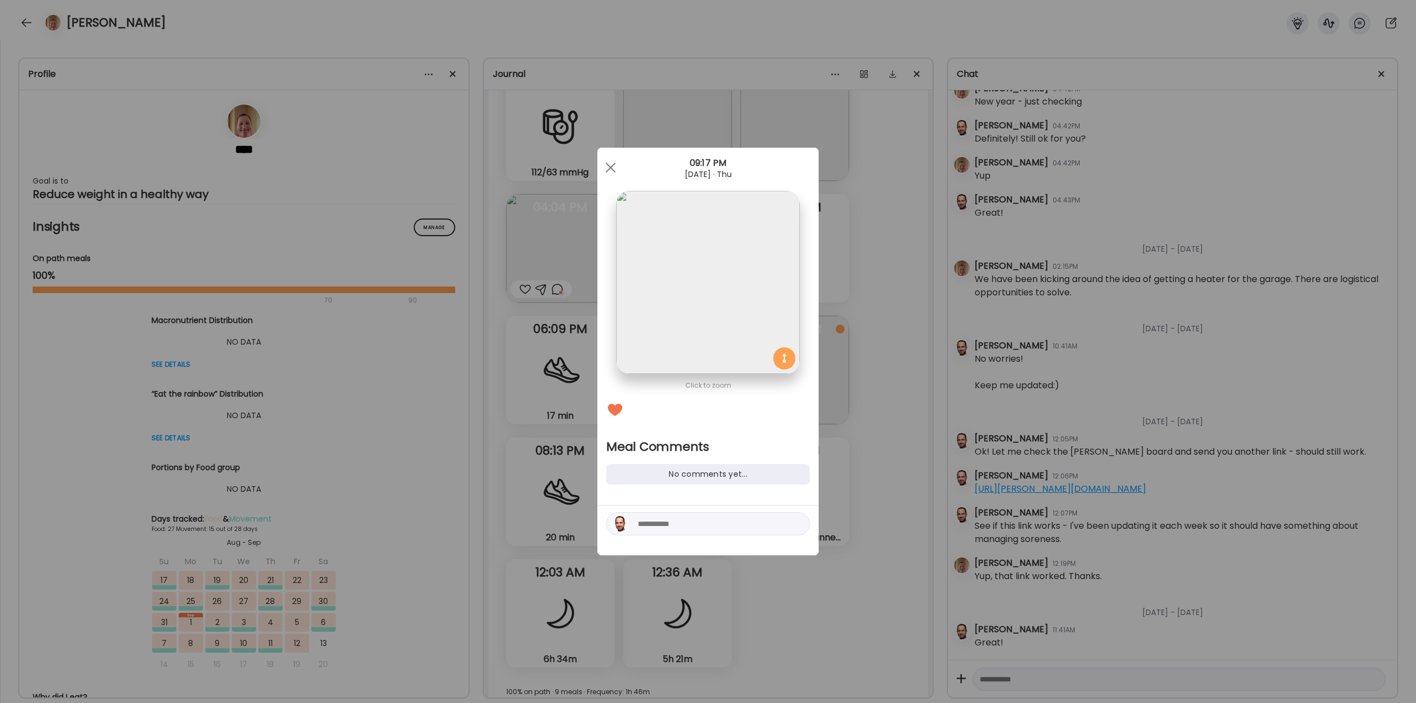
click at [674, 522] on textarea at bounding box center [712, 523] width 149 height 13
type textarea "*"
type textarea "**********"
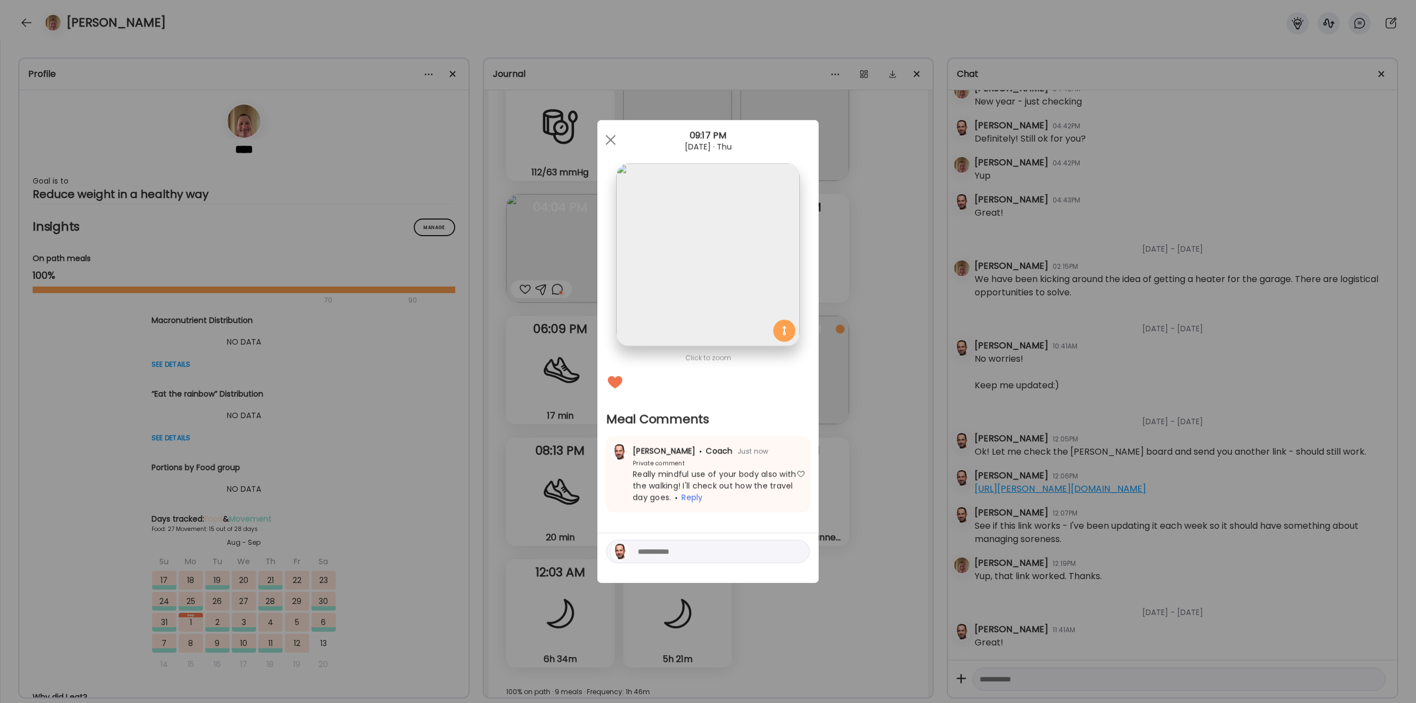
click at [874, 456] on div "Ate Coach Dashboard Wahoo! It’s official Take a moment to set up your Coach Pro…" at bounding box center [708, 351] width 1416 height 703
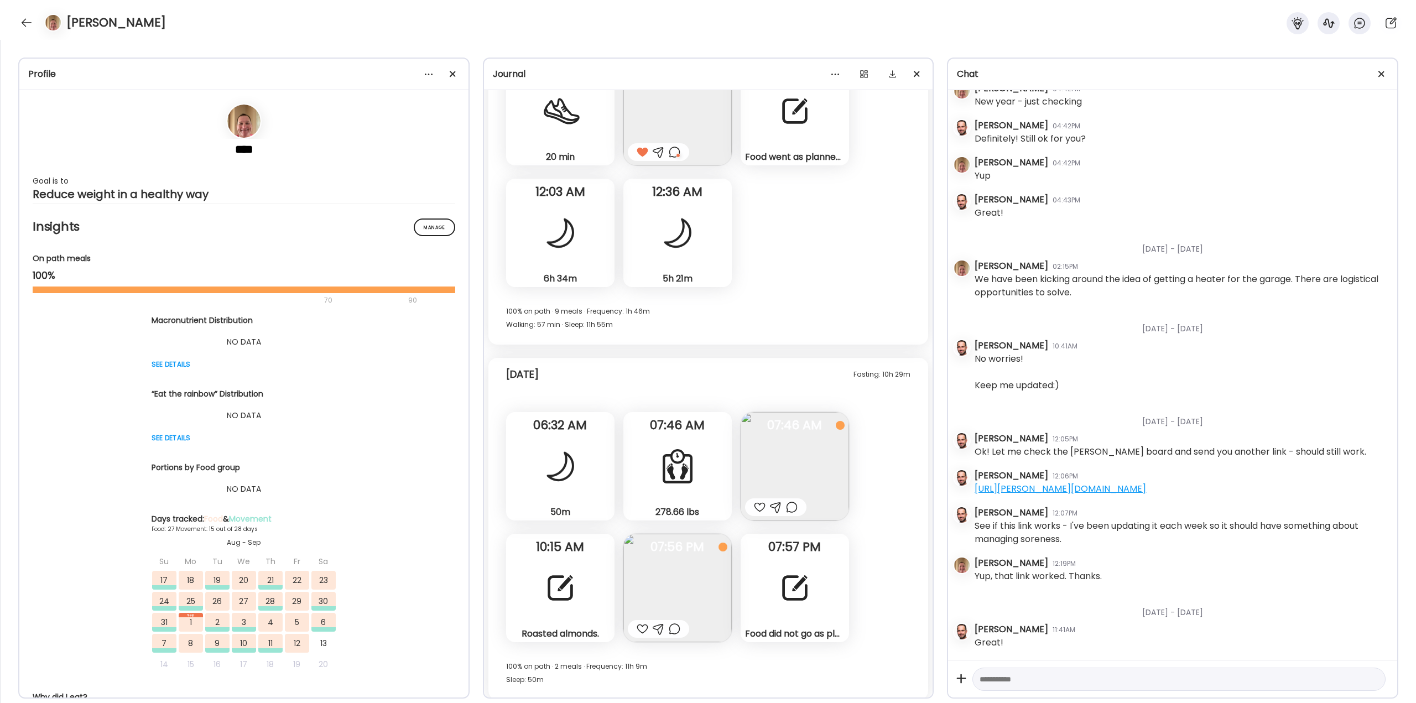
scroll to position [24053, 0]
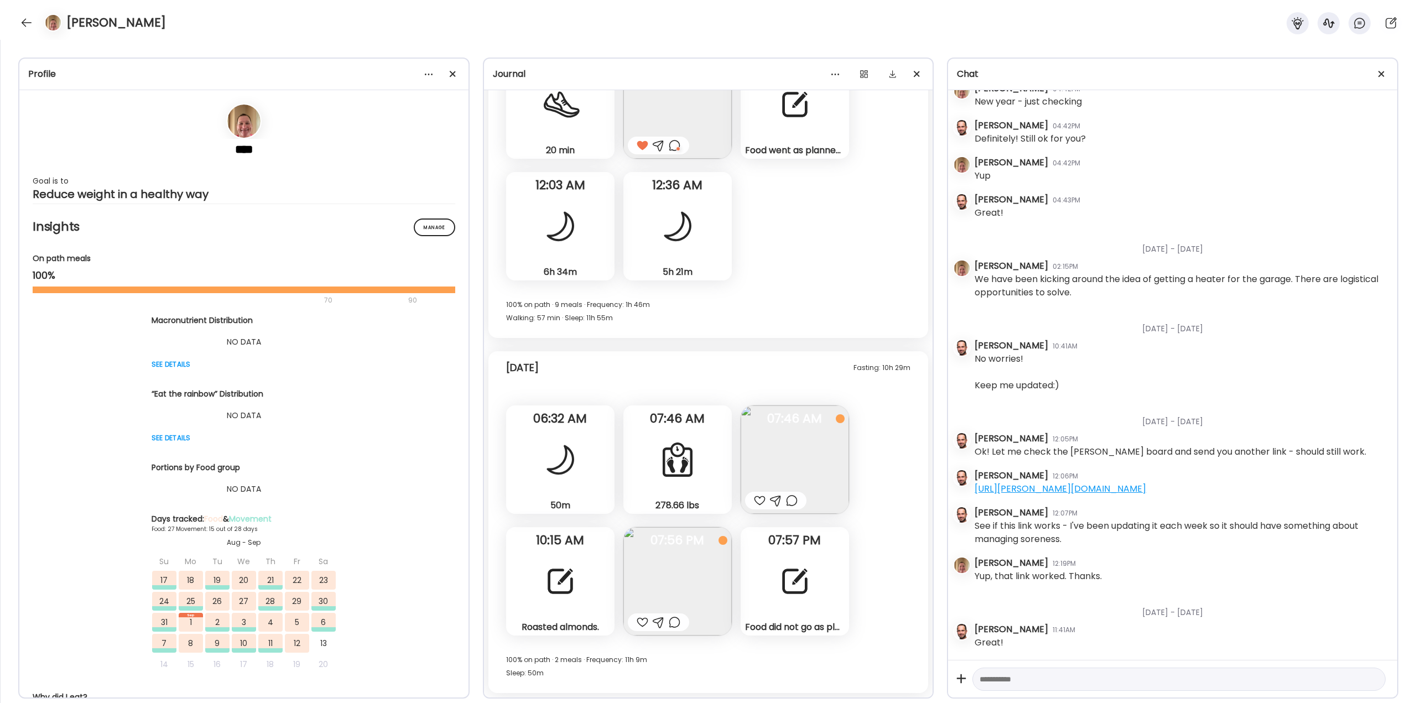
click at [788, 466] on img at bounding box center [795, 460] width 108 height 108
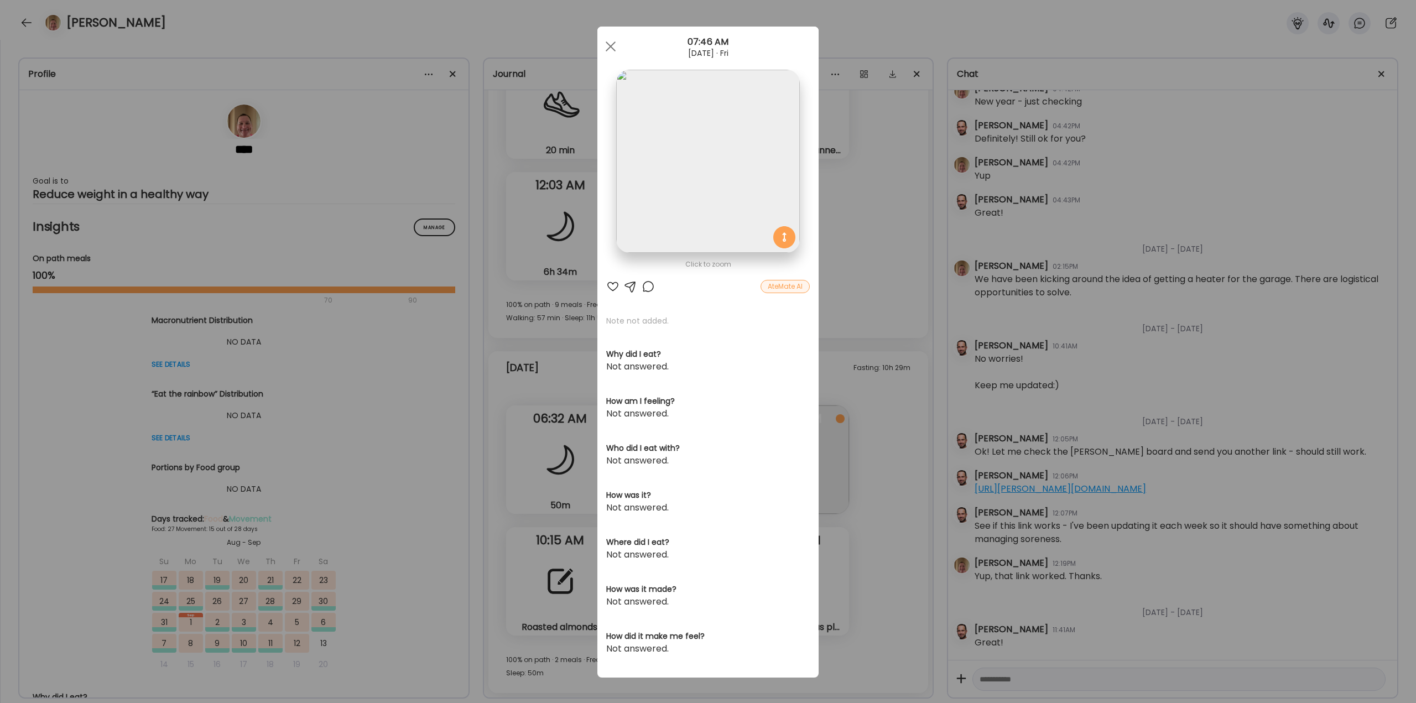
click at [867, 516] on div "Ate Coach Dashboard Wahoo! It’s official Take a moment to set up your Coach Pro…" at bounding box center [708, 351] width 1416 height 703
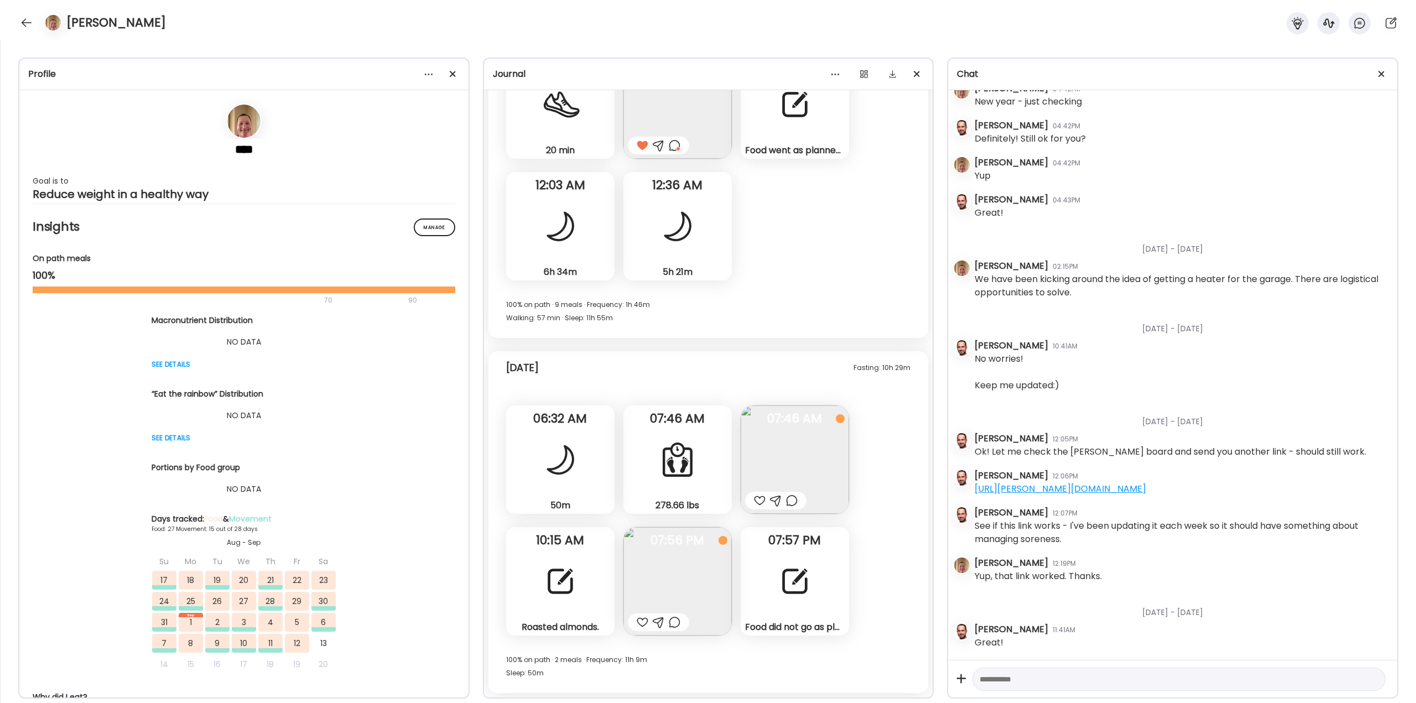
click at [823, 586] on div "Food did not go as planned [DATE]. And I failed to log most of it. So-I’ll star…" at bounding box center [795, 581] width 108 height 108
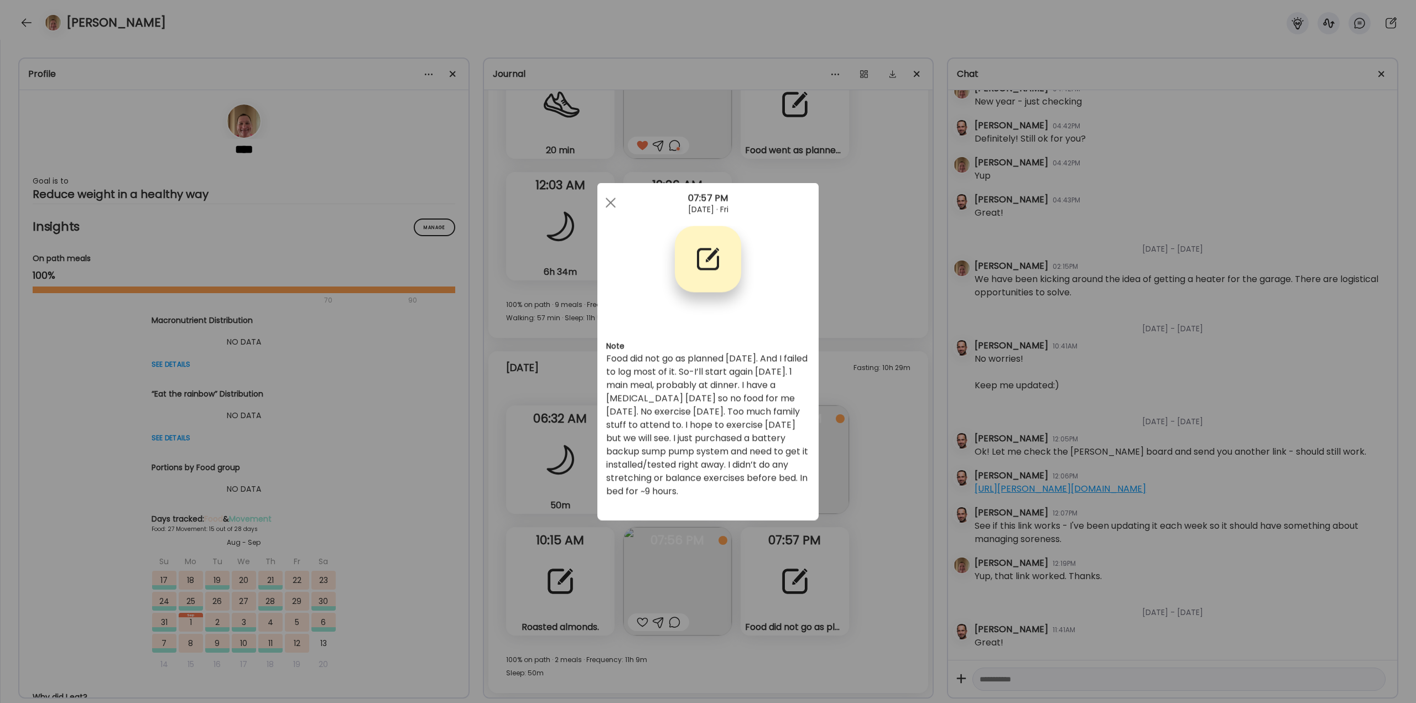
click at [528, 235] on div "Ate Coach Dashboard Wahoo! It’s official Take a moment to set up your Coach Pro…" at bounding box center [708, 351] width 1416 height 703
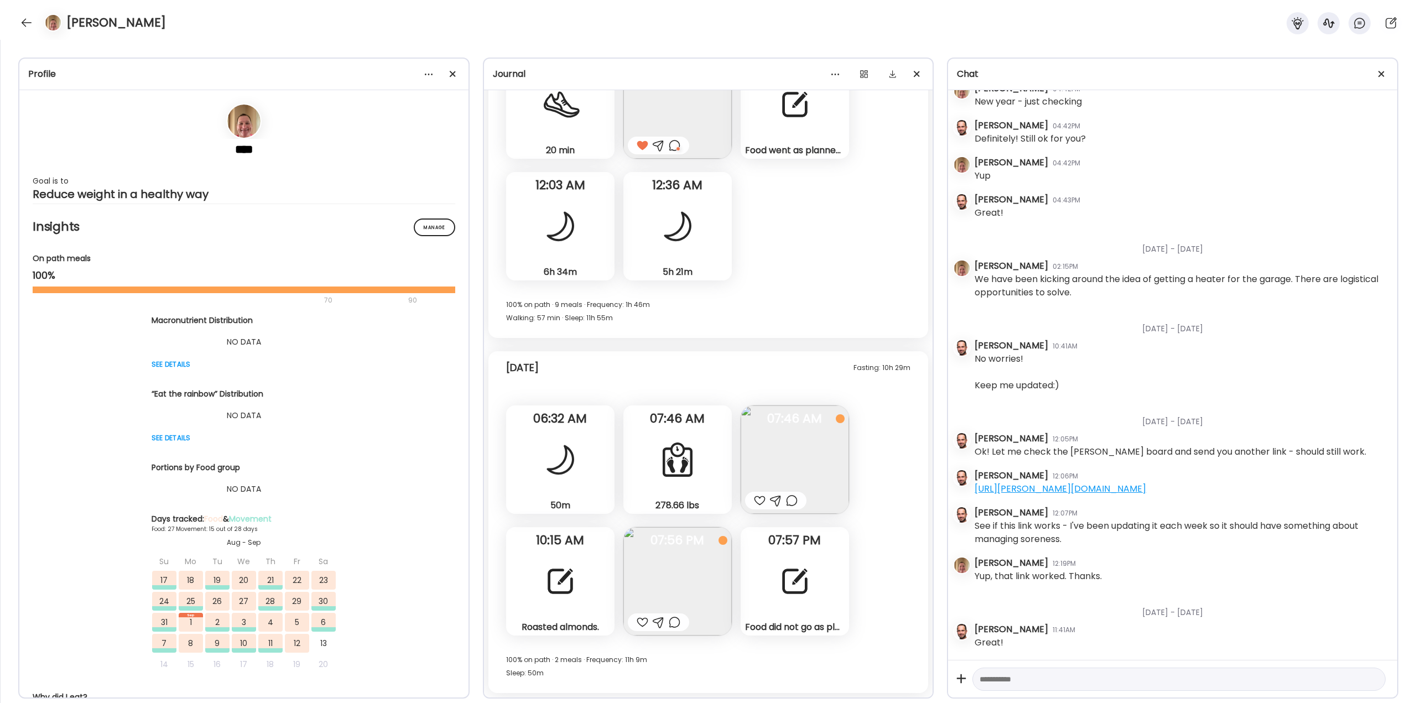
click at [791, 442] on img at bounding box center [795, 460] width 108 height 108
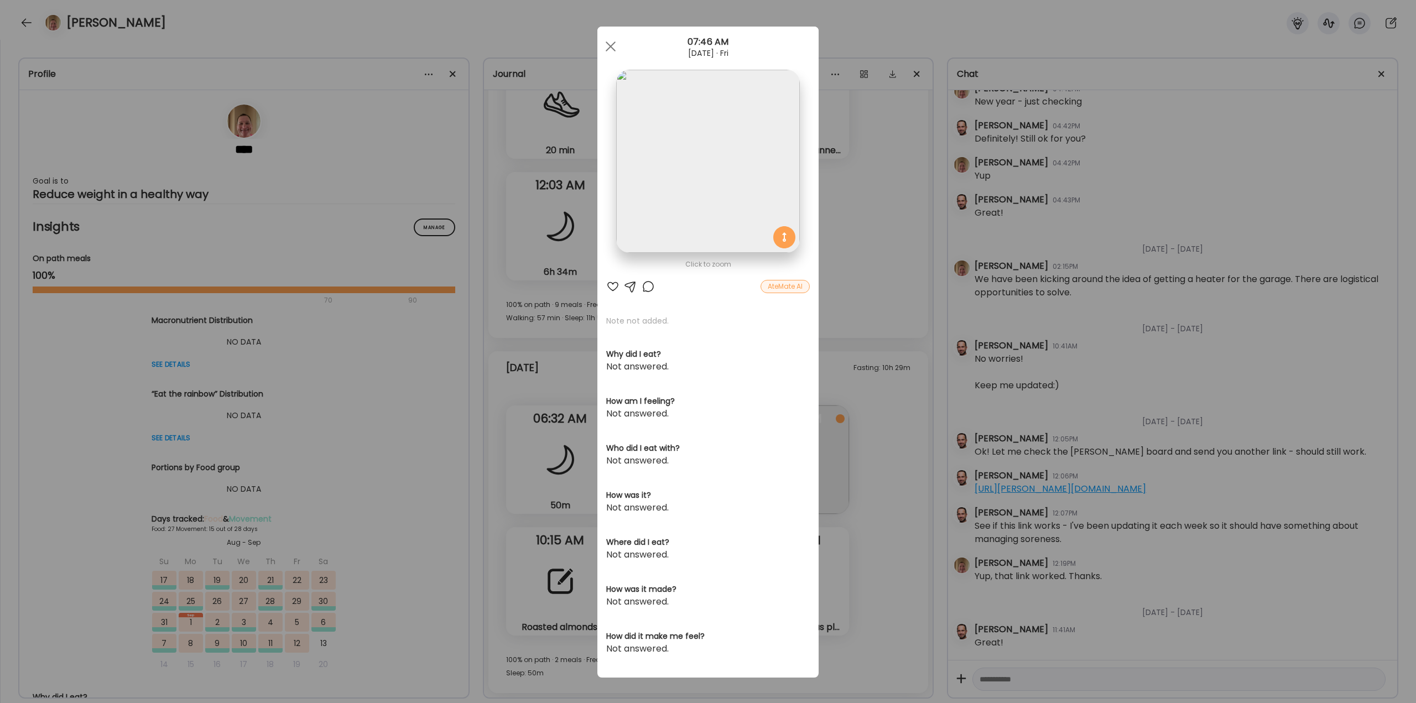
drag, startPoint x: 868, startPoint y: 391, endPoint x: 870, endPoint y: 398, distance: 7.7
click at [871, 390] on div "Ate Coach Dashboard Wahoo! It’s official Take a moment to set up your Coach Pro…" at bounding box center [708, 351] width 1416 height 703
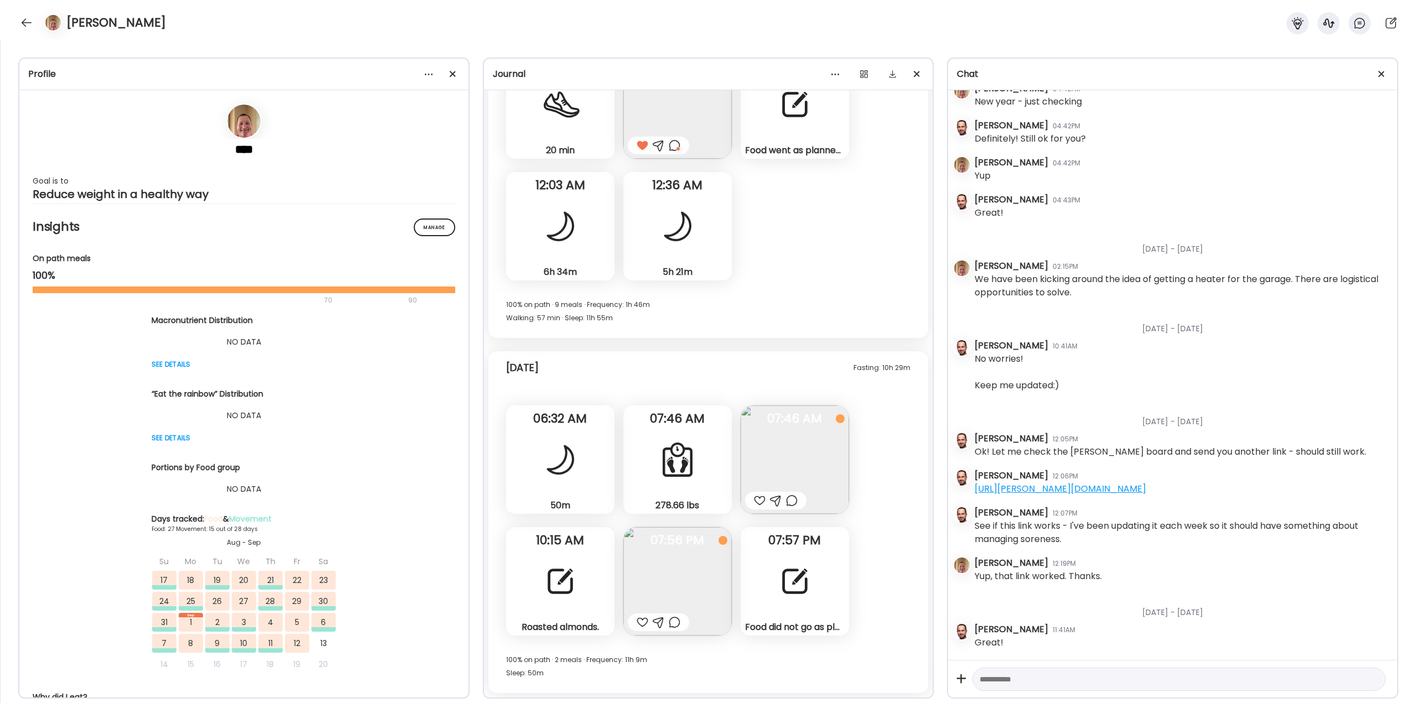
click at [809, 449] on img at bounding box center [795, 460] width 108 height 108
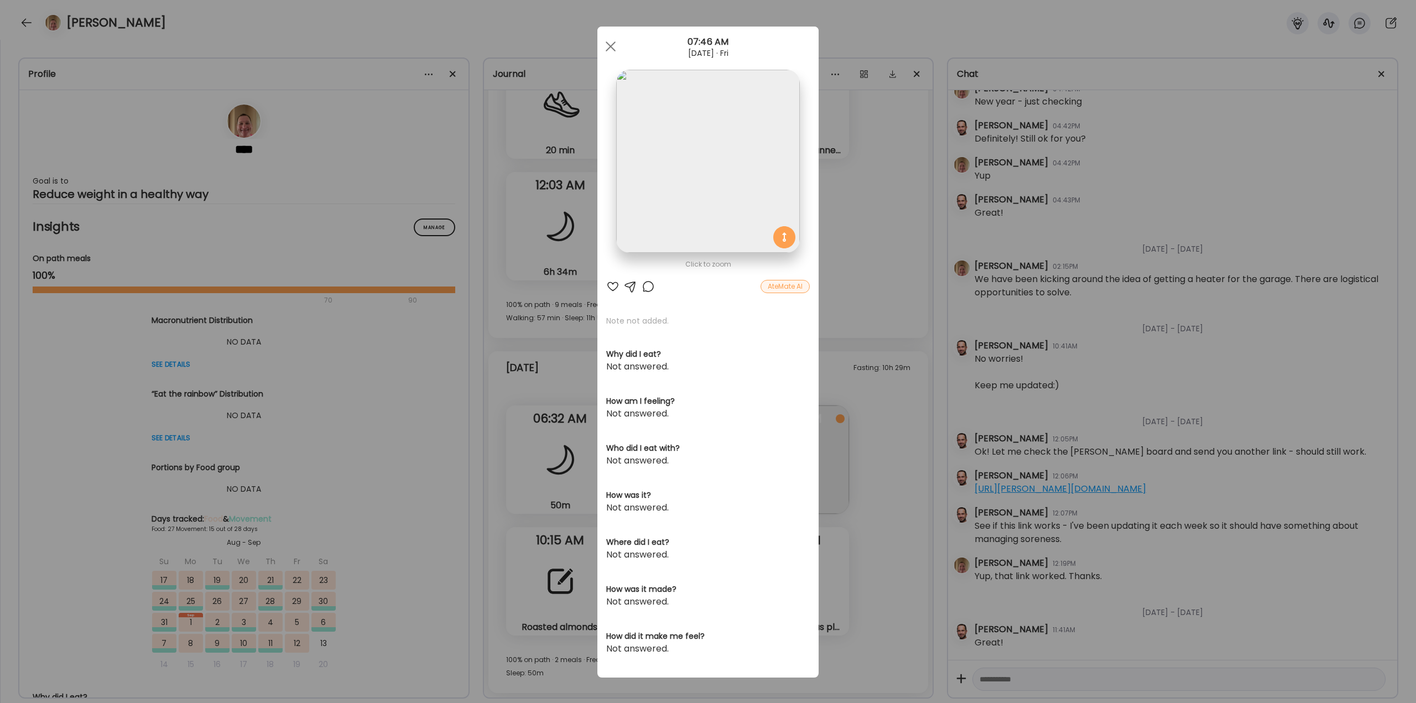
click at [646, 288] on div at bounding box center [648, 286] width 13 height 13
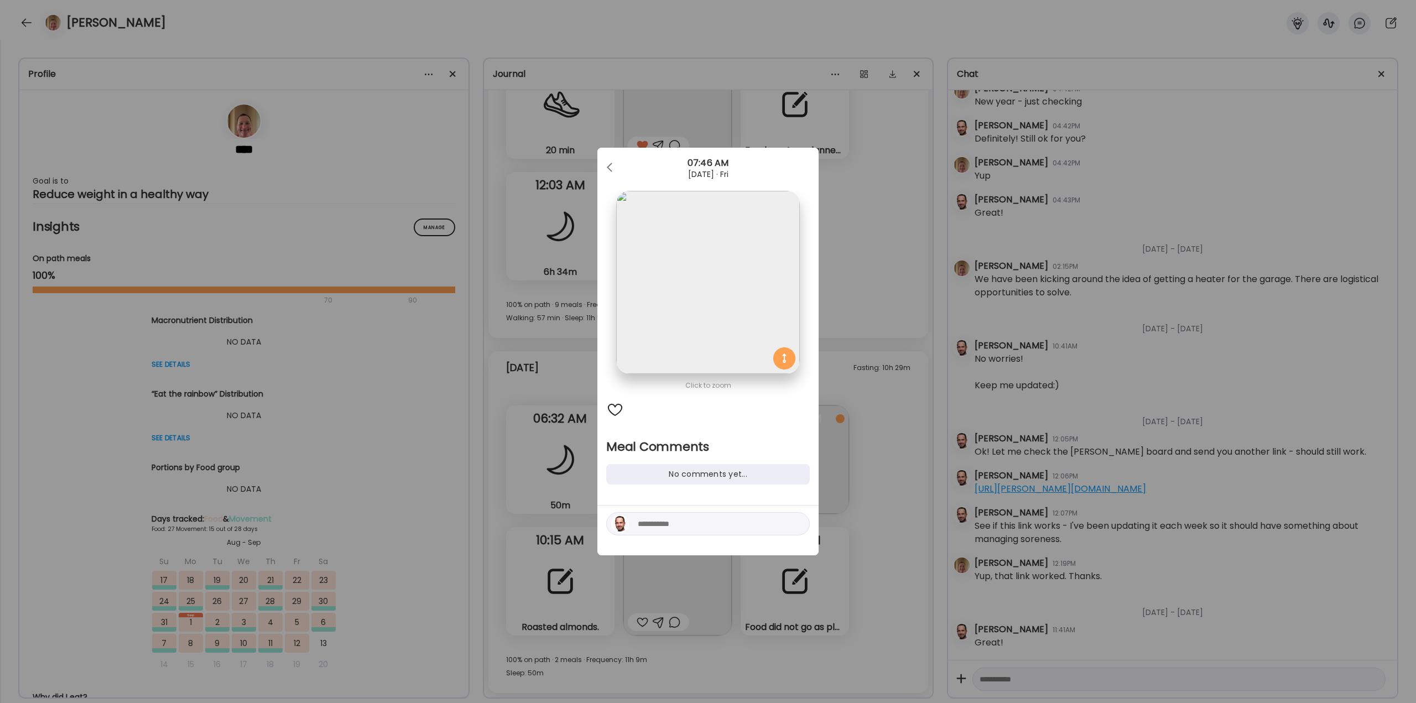
click at [679, 524] on textarea at bounding box center [712, 523] width 149 height 13
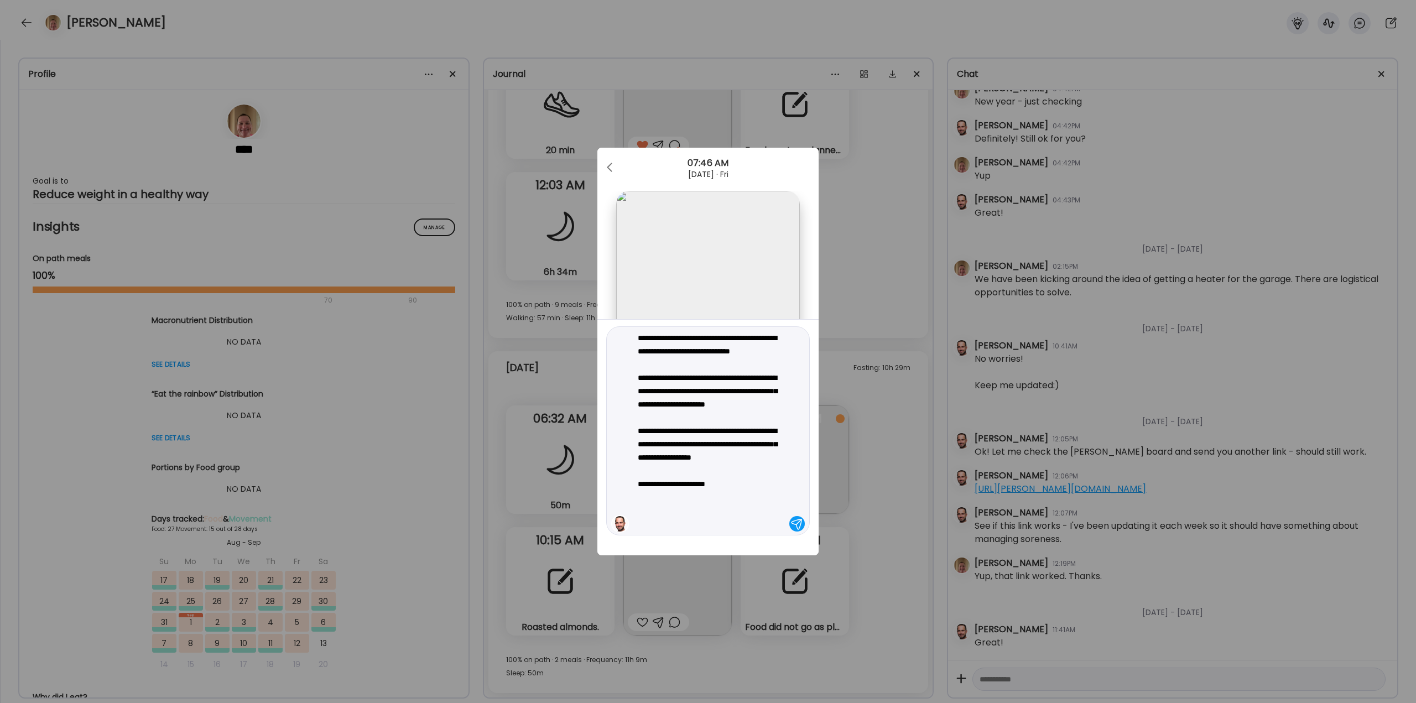
type textarea "**********"
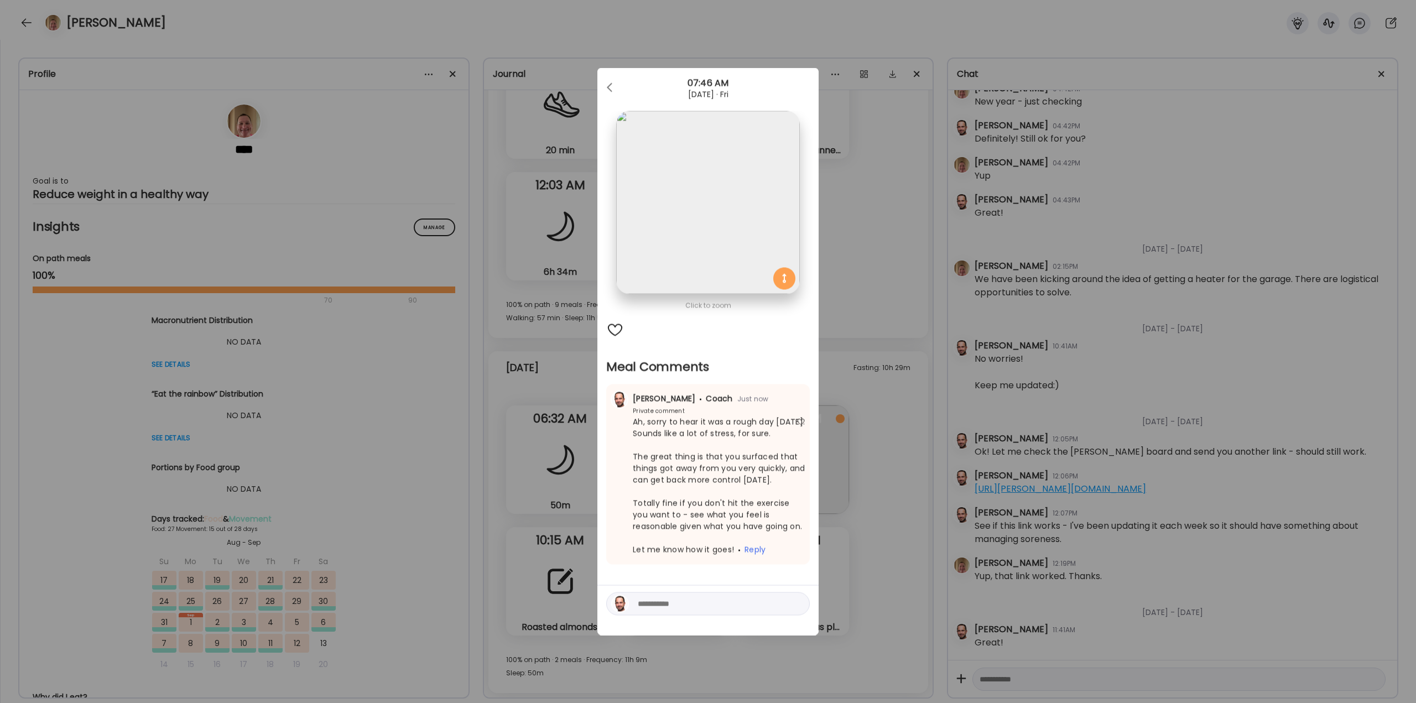
click at [423, 270] on div "Ate Coach Dashboard Wahoo! It’s official Take a moment to set up your Coach Pro…" at bounding box center [708, 351] width 1416 height 703
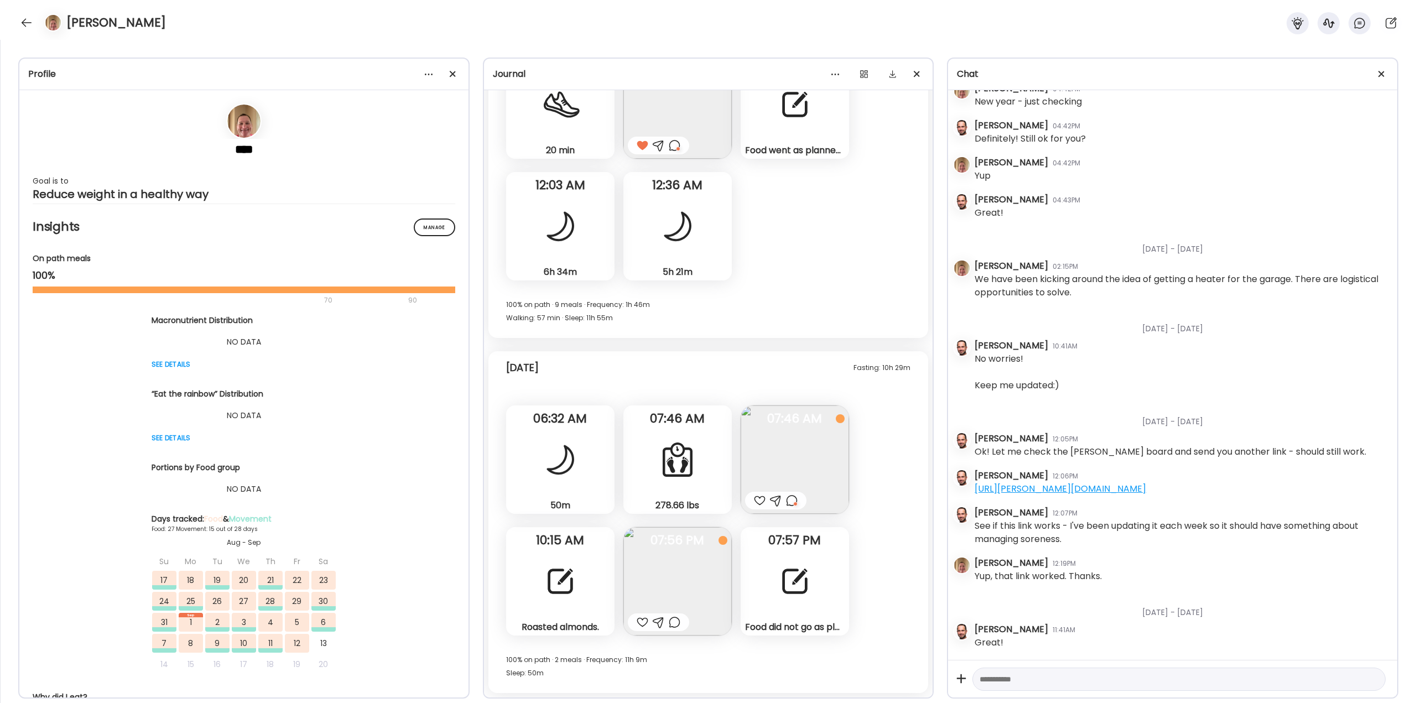
click at [17, 24] on div "[PERSON_NAME]" at bounding box center [708, 20] width 1416 height 40
click at [26, 20] on div at bounding box center [27, 23] width 18 height 18
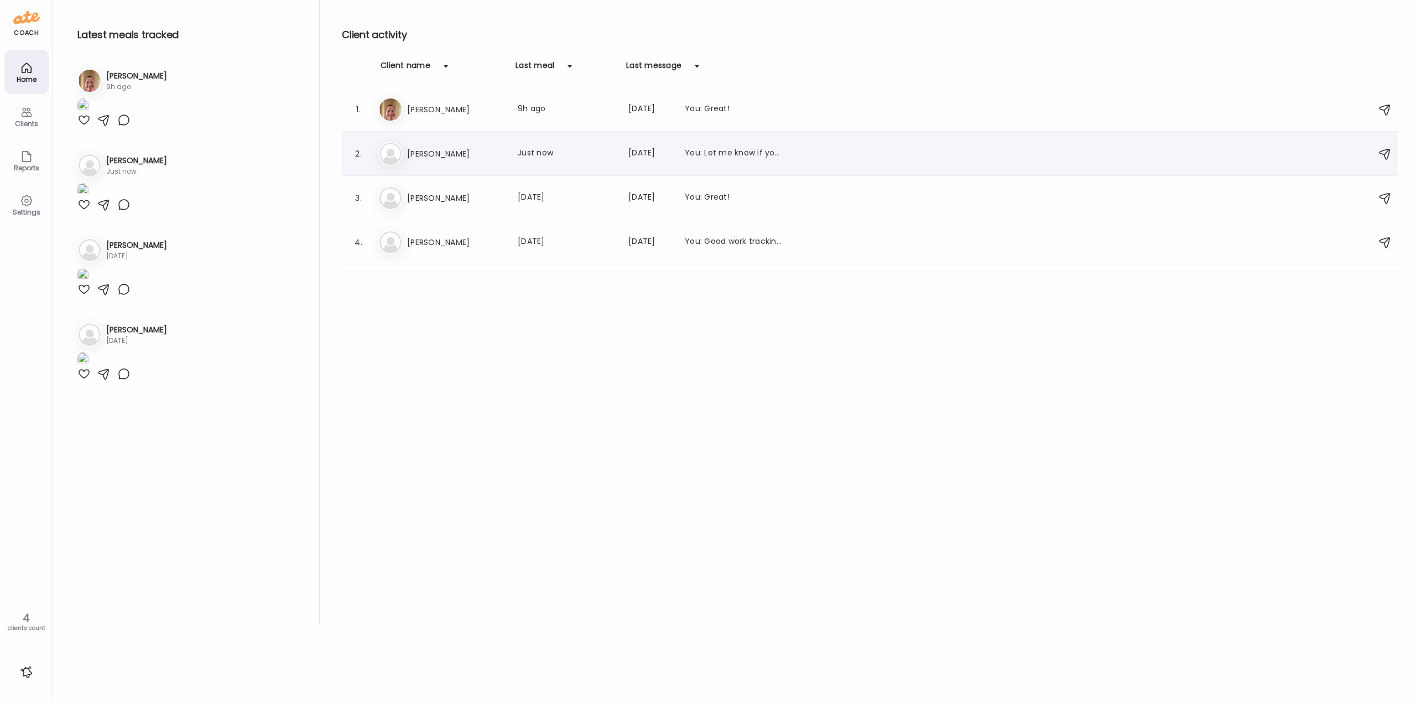
click at [434, 155] on h3 "[PERSON_NAME]" at bounding box center [455, 153] width 97 height 13
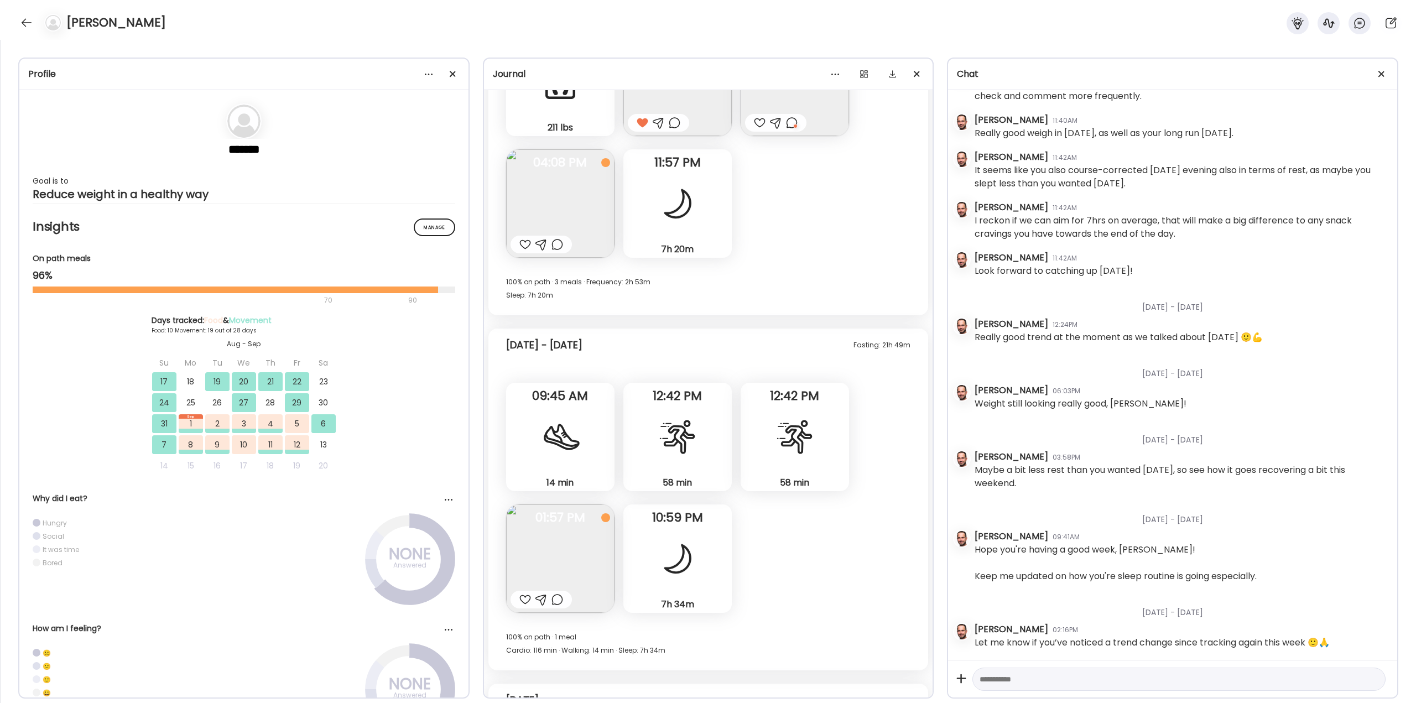
scroll to position [10130, 0]
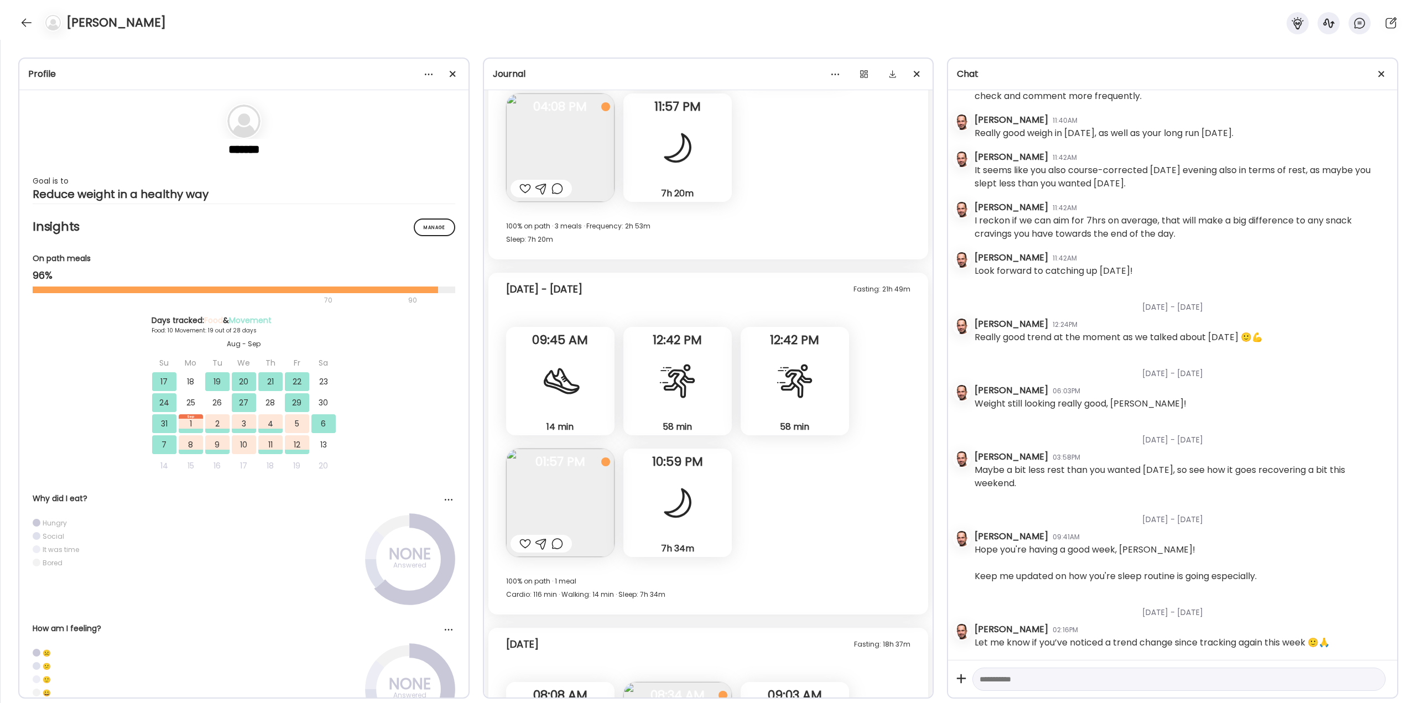
click at [523, 544] on div at bounding box center [526, 543] width 12 height 13
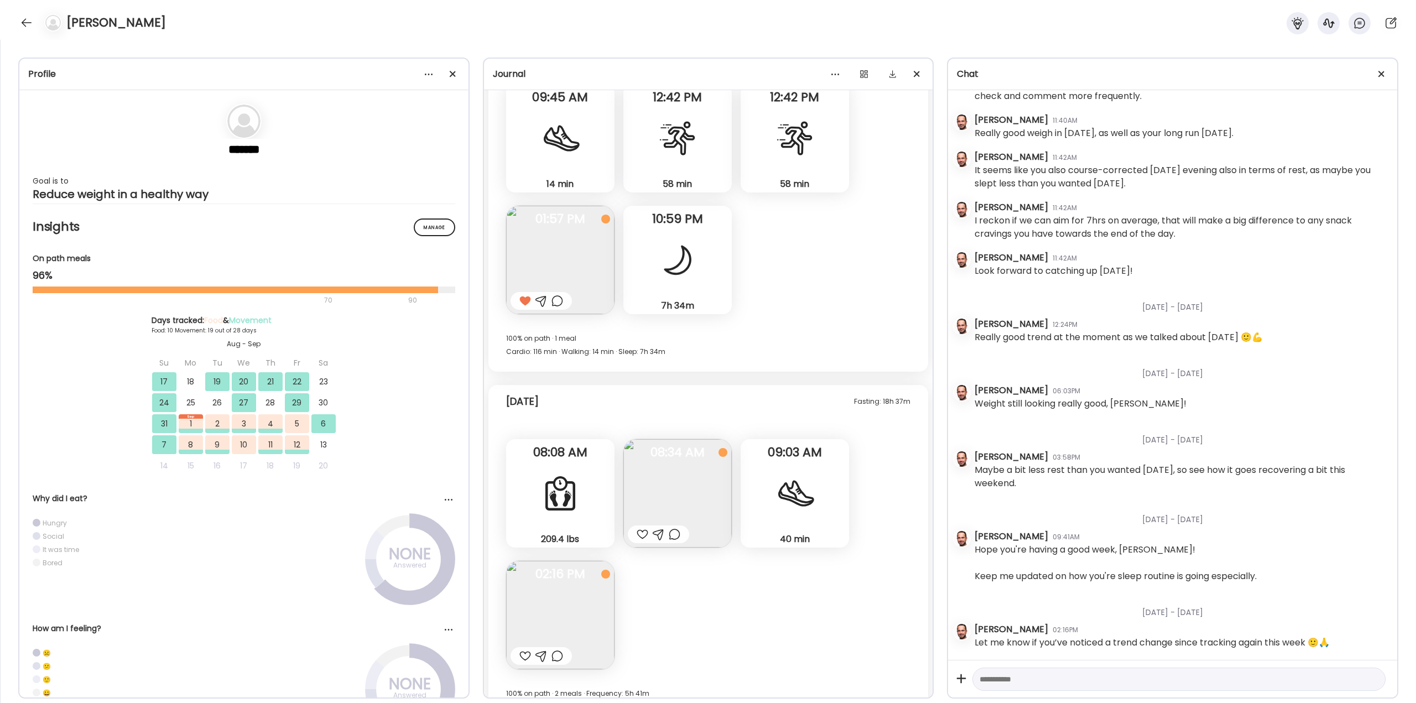
scroll to position [10407, 0]
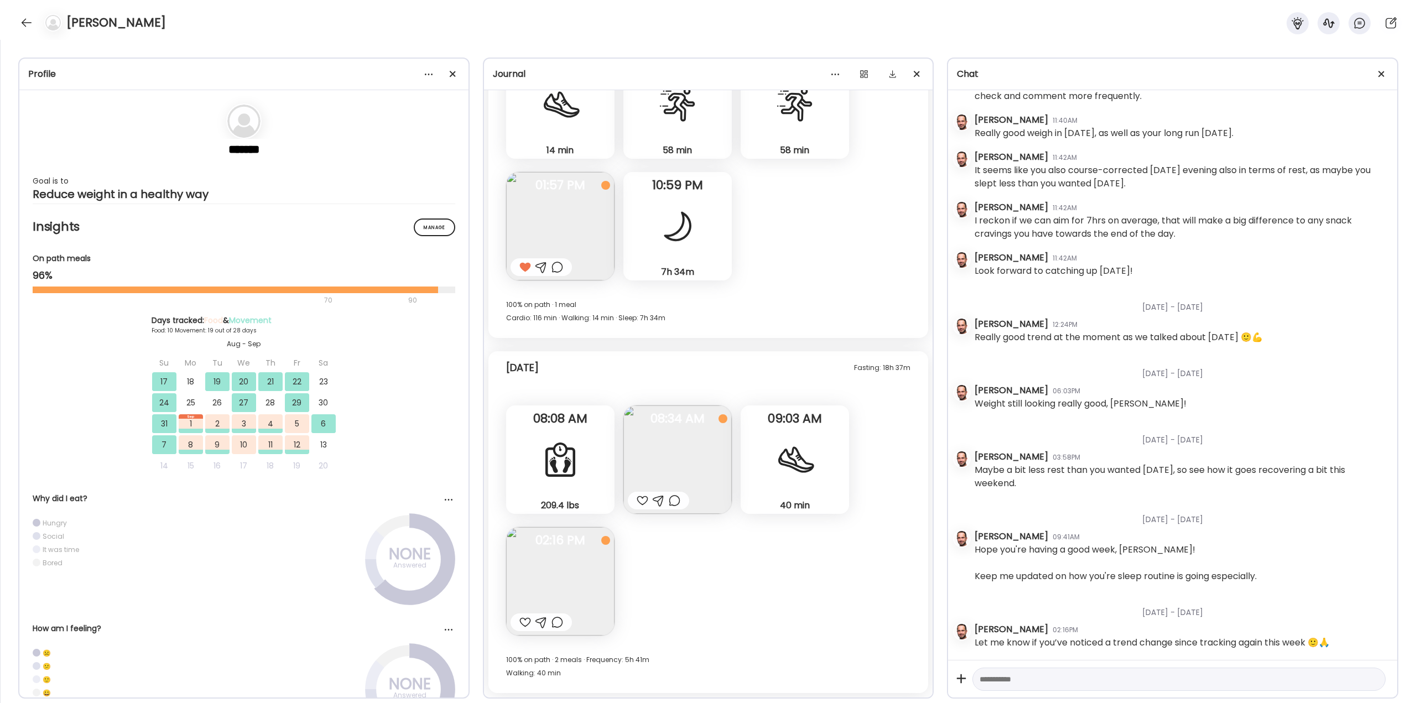
click at [674, 501] on div at bounding box center [675, 500] width 12 height 13
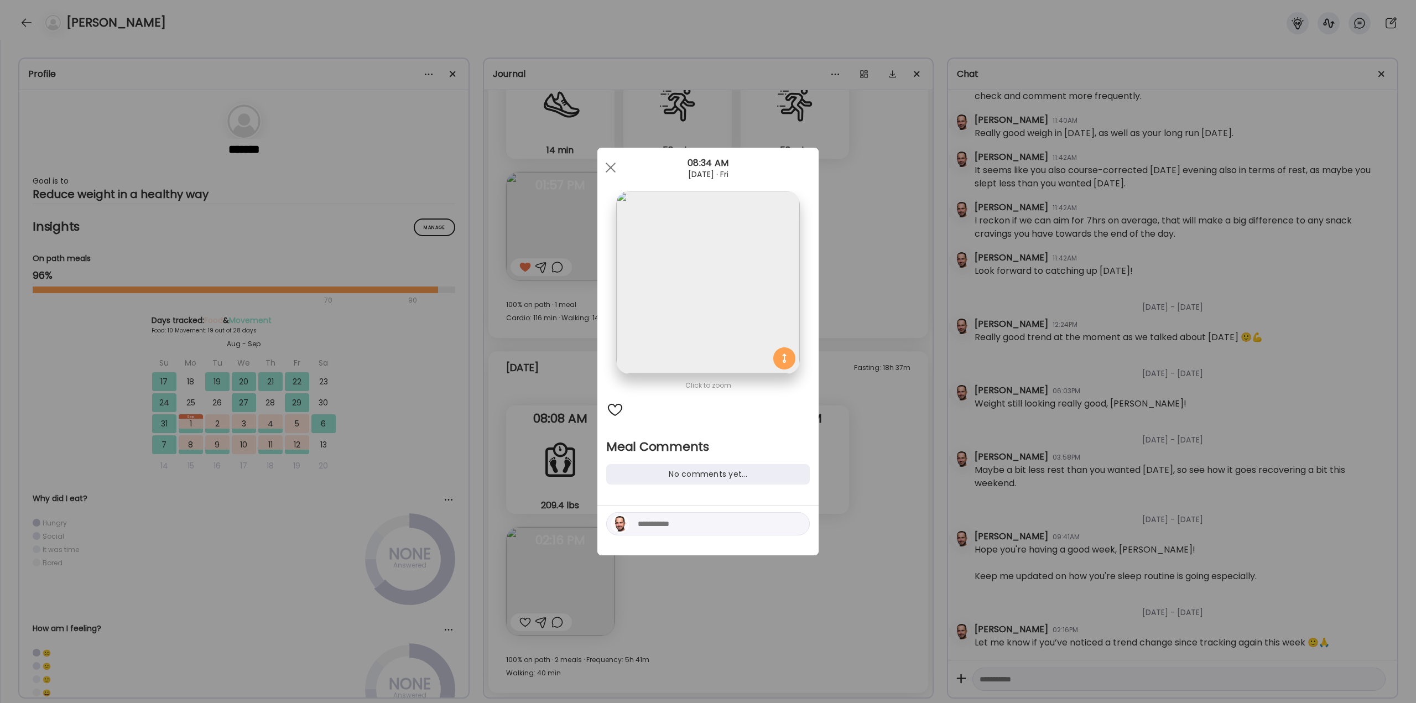
click at [651, 528] on textarea at bounding box center [712, 523] width 149 height 13
type textarea "**********"
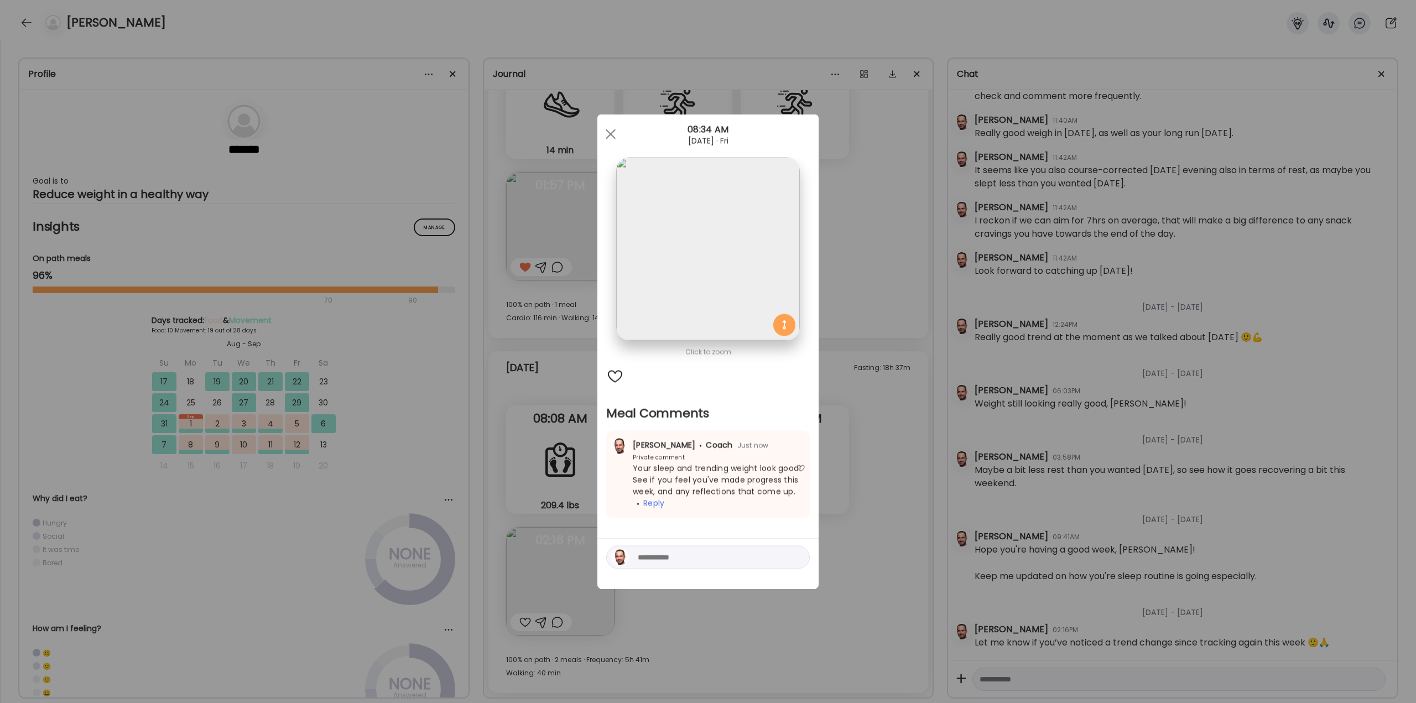
click at [897, 489] on div "Ate Coach Dashboard Wahoo! It’s official Take a moment to set up your Coach Pro…" at bounding box center [708, 351] width 1416 height 703
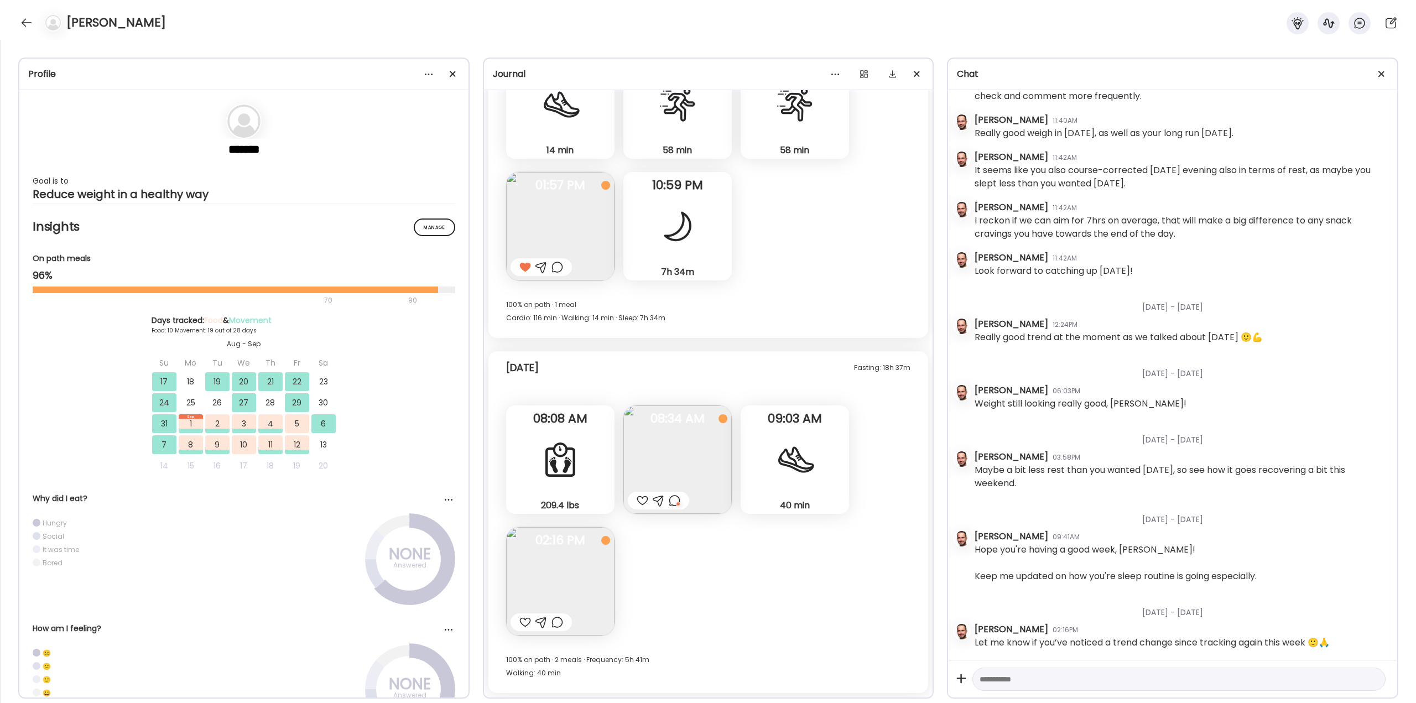
click at [524, 625] on div at bounding box center [526, 622] width 12 height 13
click at [560, 624] on div at bounding box center [558, 622] width 12 height 13
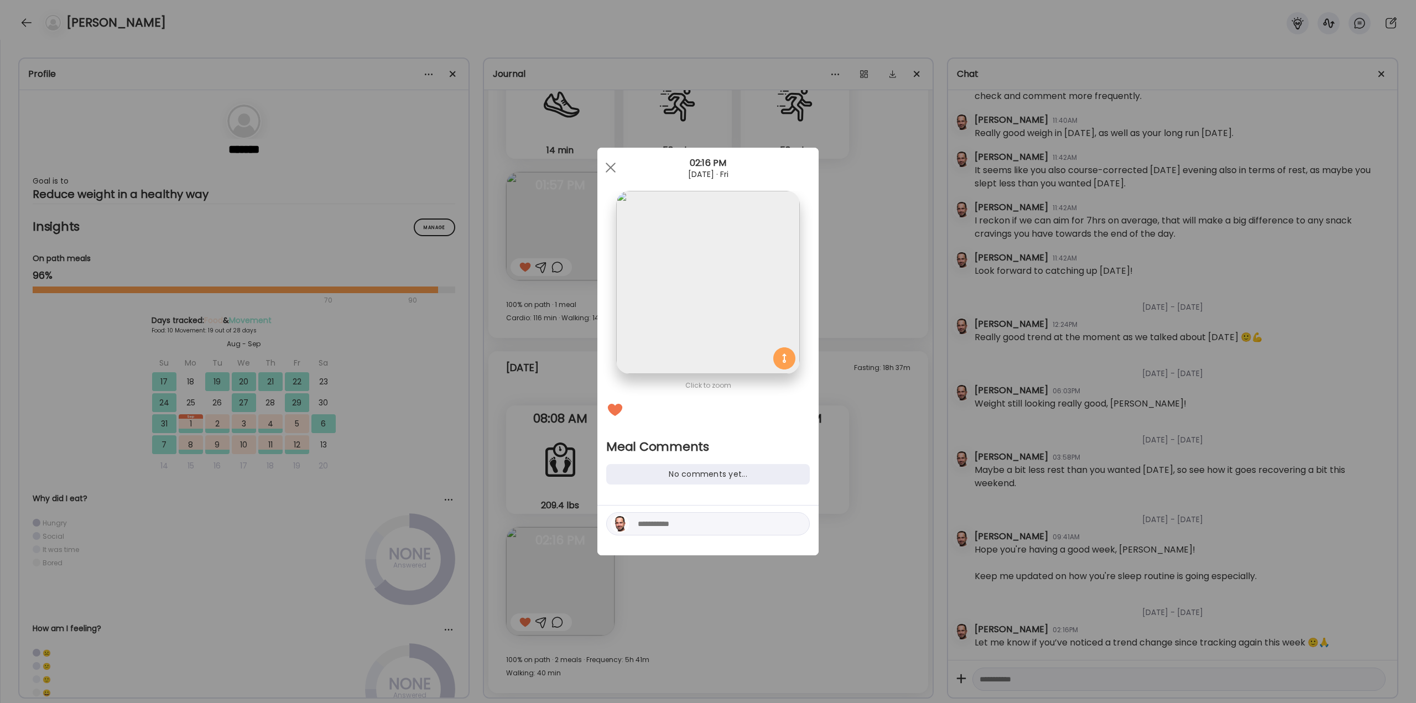
click at [668, 528] on textarea at bounding box center [712, 523] width 149 height 13
type textarea "*"
type textarea "**********"
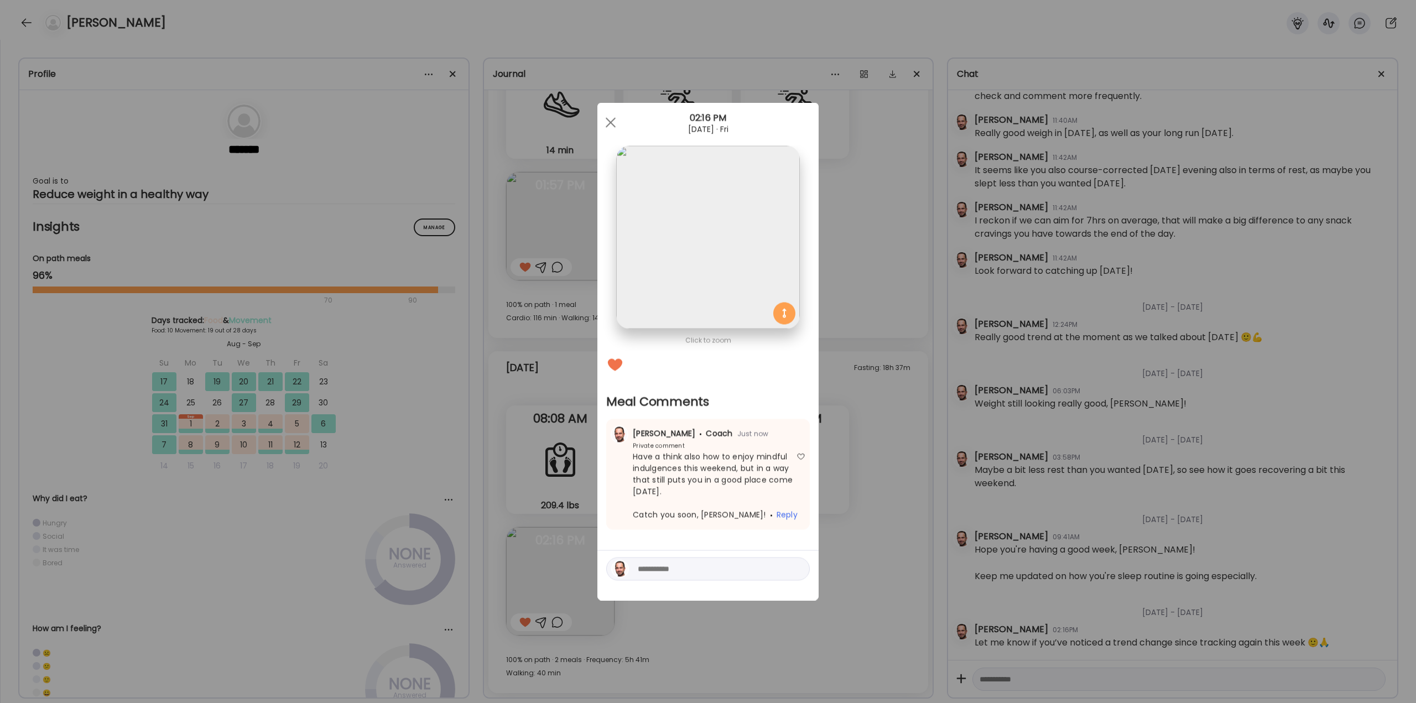
click at [485, 231] on div "Ate Coach Dashboard Wahoo! It’s official Take a moment to set up your Coach Pro…" at bounding box center [708, 351] width 1416 height 703
